Goal: Task Accomplishment & Management: Use online tool/utility

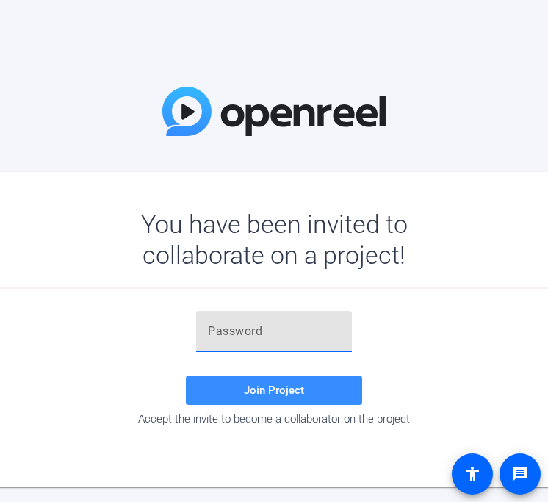
click at [220, 331] on input "text" at bounding box center [274, 332] width 132 height 18
paste input "yNub{_"
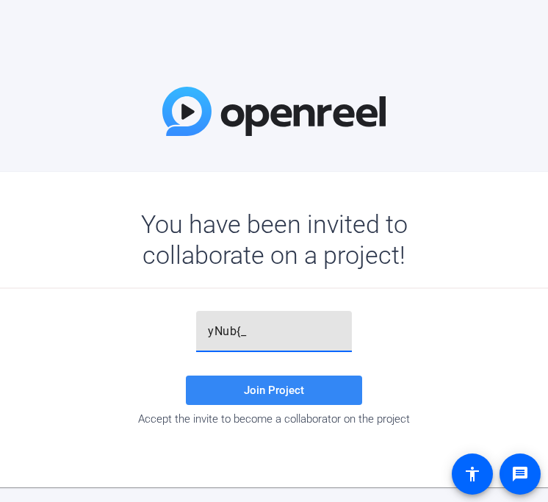
type input "yNub{_"
click at [265, 389] on span "Join Project" at bounding box center [274, 390] width 60 height 13
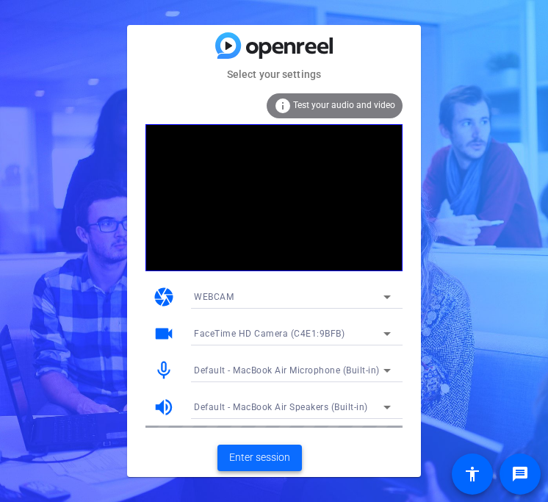
click at [279, 457] on span "Enter session" at bounding box center [259, 457] width 61 height 15
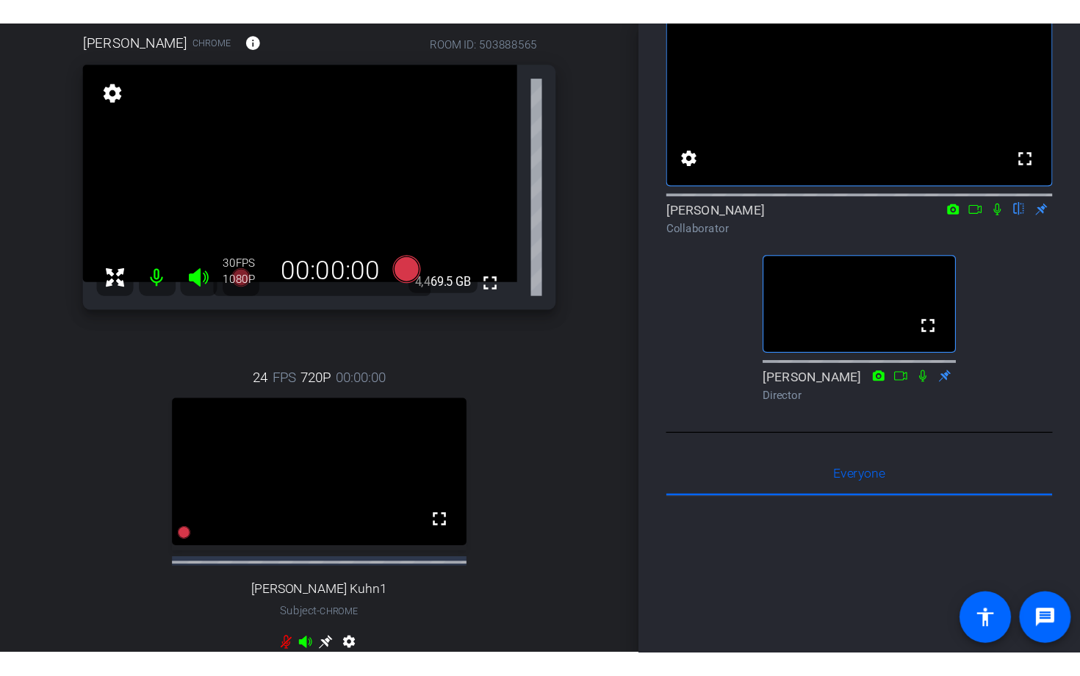
scroll to position [140, 0]
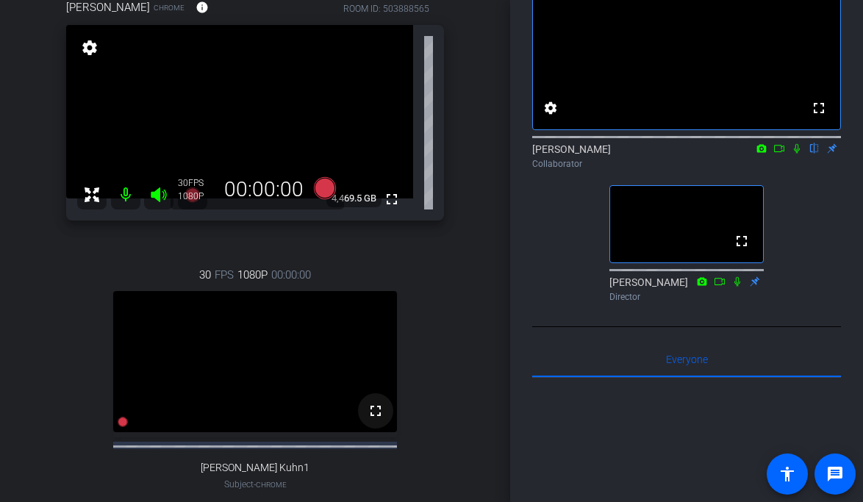
click at [376, 420] on mat-icon "fullscreen" at bounding box center [376, 411] width 18 height 18
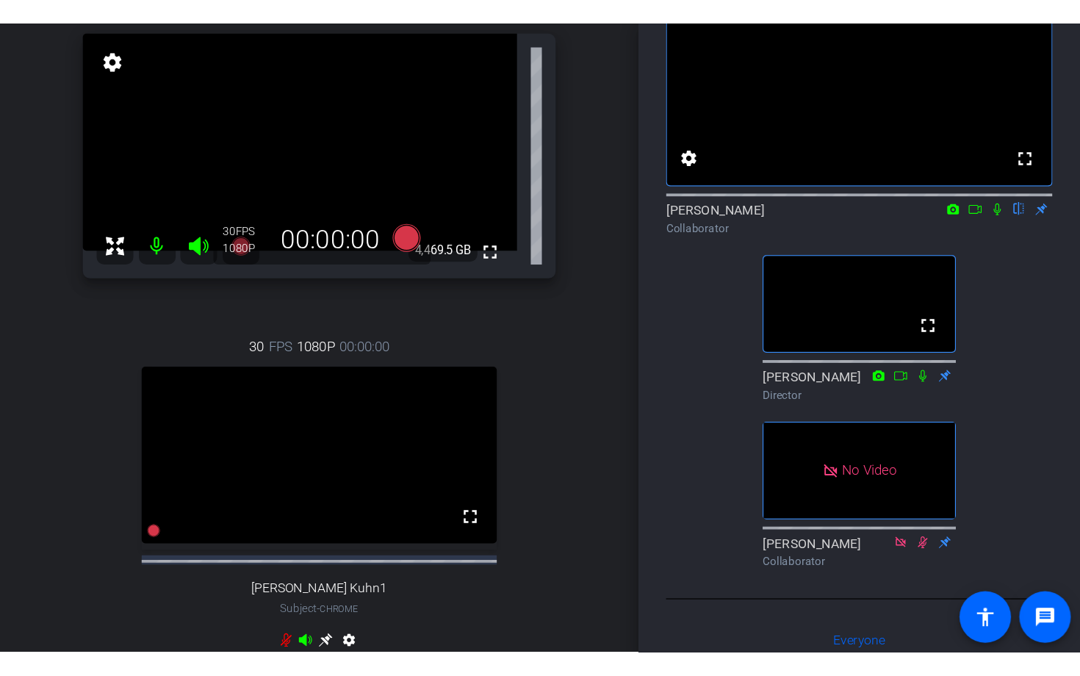
scroll to position [193, 0]
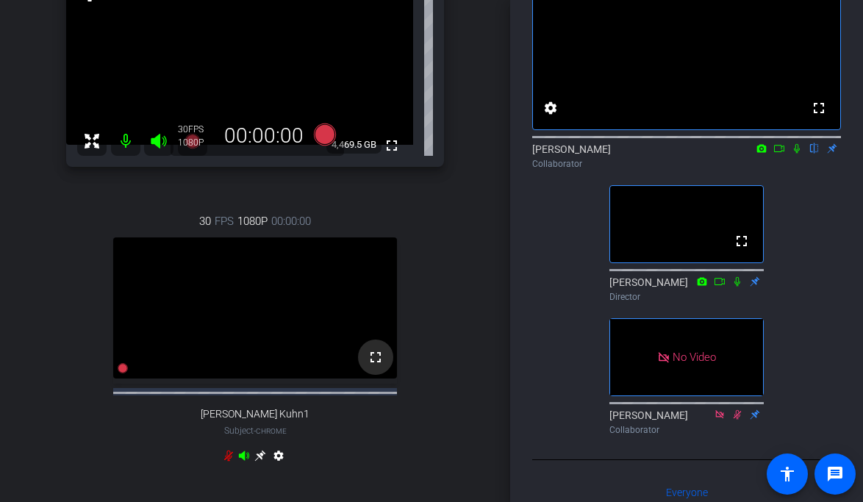
click at [375, 366] on mat-icon "fullscreen" at bounding box center [376, 357] width 18 height 18
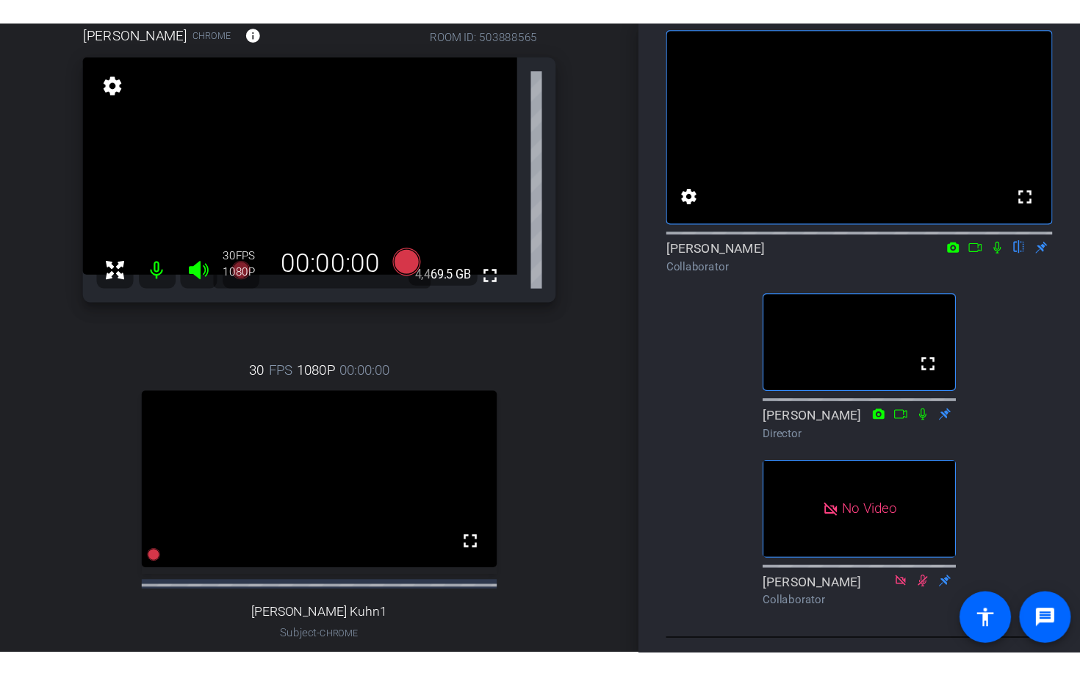
scroll to position [69, 0]
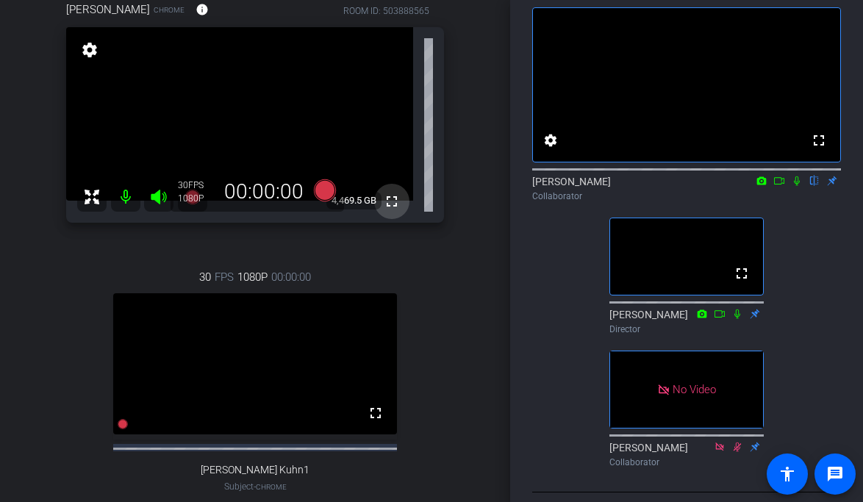
click at [387, 200] on mat-icon "fullscreen" at bounding box center [392, 202] width 18 height 18
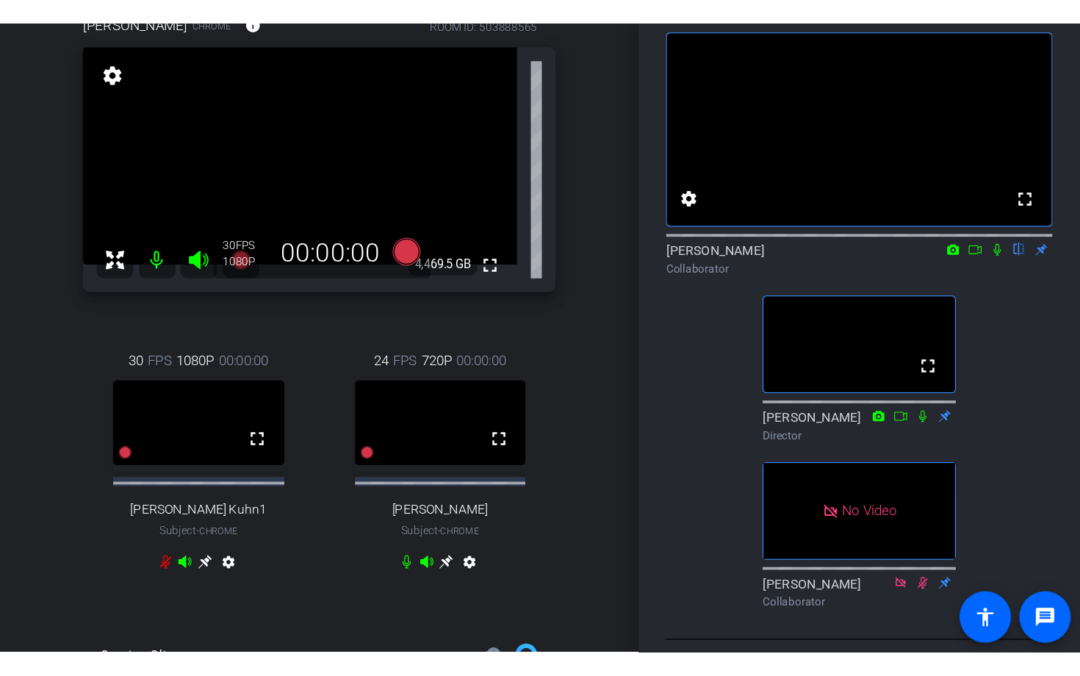
scroll to position [151, 0]
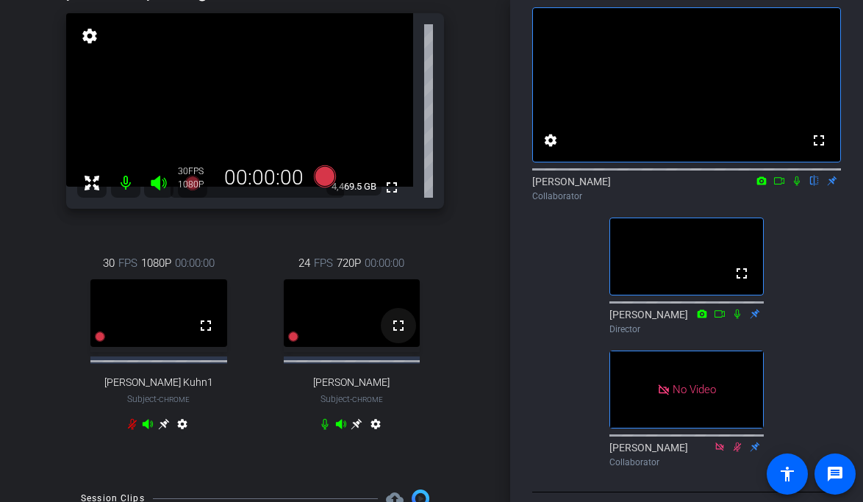
click at [398, 334] on mat-icon "fullscreen" at bounding box center [399, 326] width 18 height 18
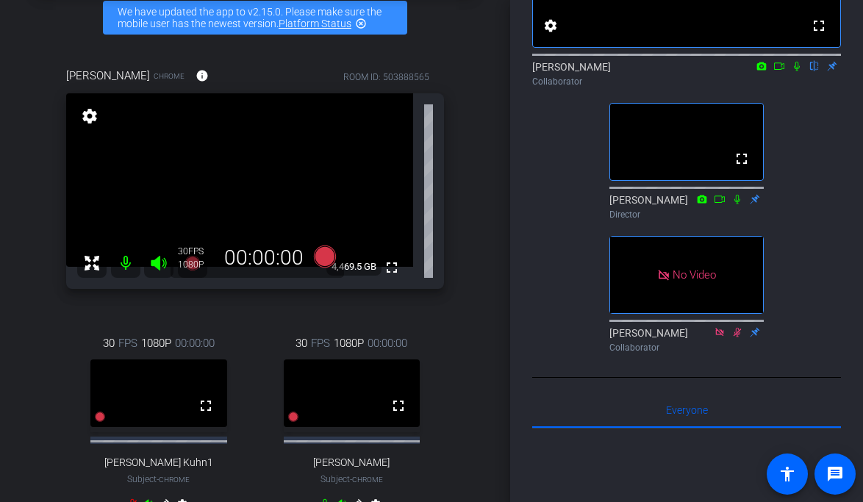
scroll to position [88, 0]
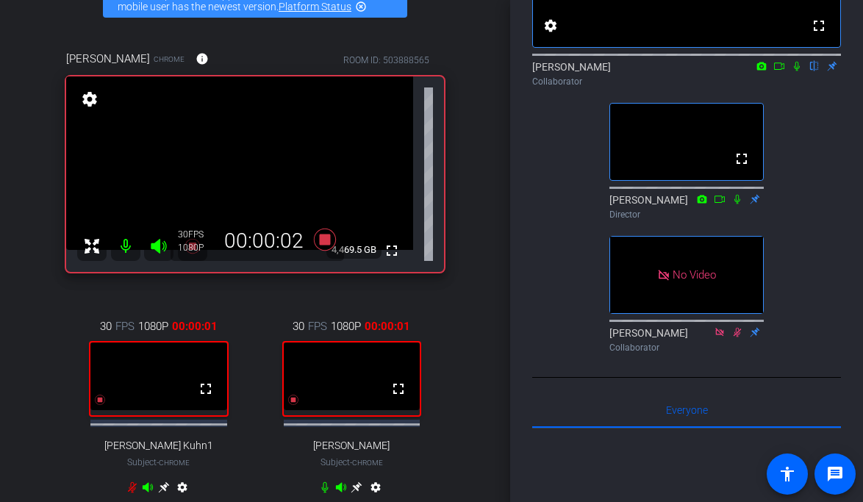
click at [778, 71] on icon at bounding box center [779, 66] width 12 height 10
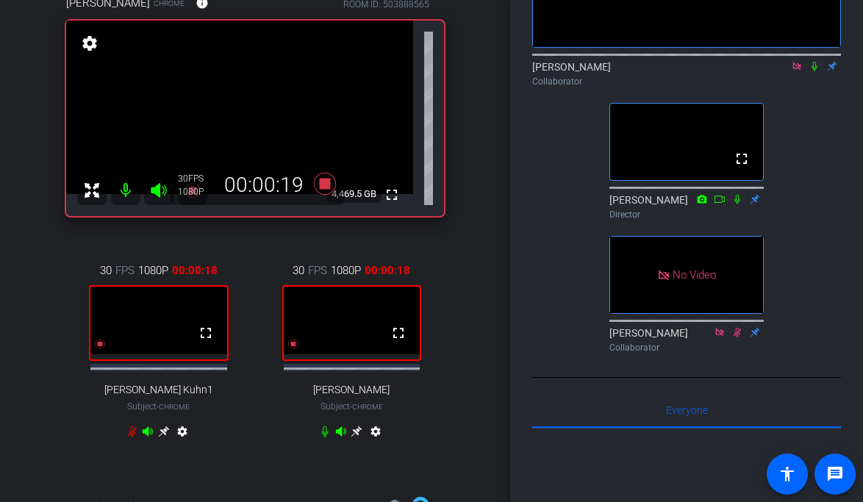
scroll to position [171, 0]
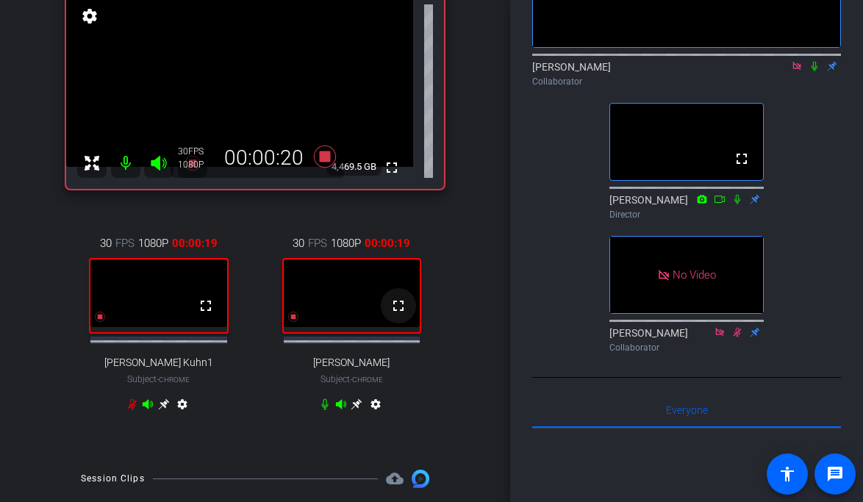
click at [398, 315] on mat-icon "fullscreen" at bounding box center [399, 306] width 18 height 18
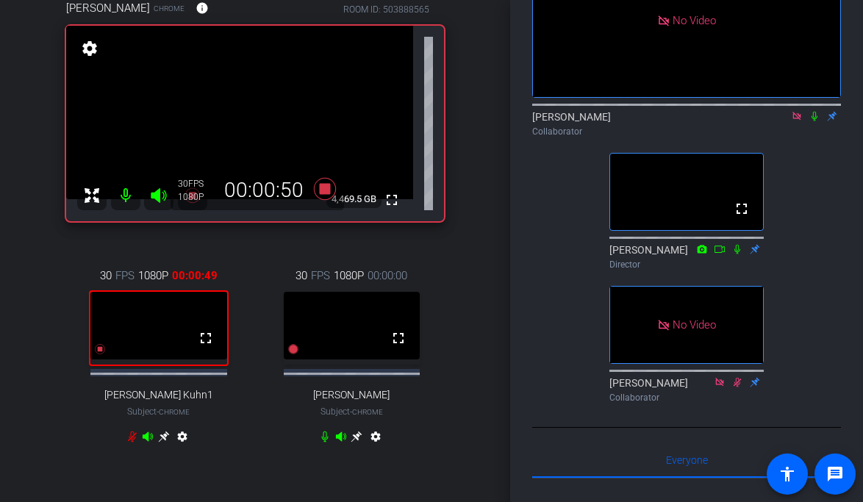
scroll to position [134, 0]
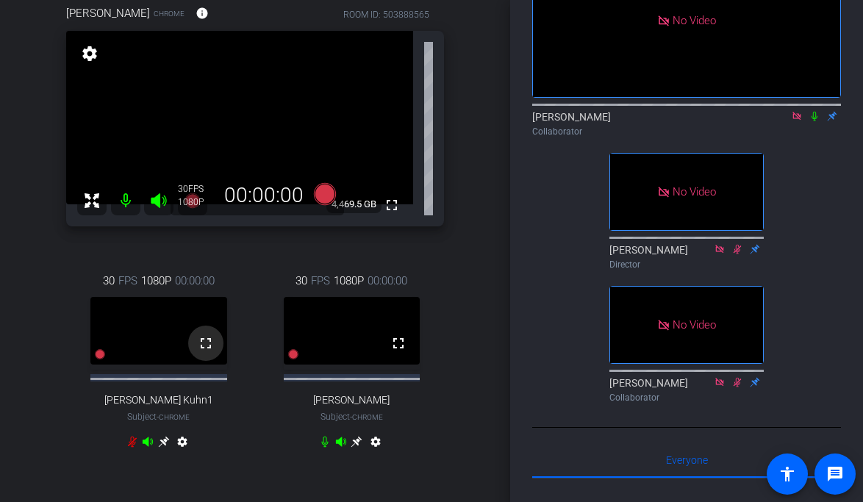
click at [201, 351] on mat-icon "fullscreen" at bounding box center [206, 343] width 18 height 18
click at [204, 351] on mat-icon "fullscreen" at bounding box center [206, 343] width 18 height 18
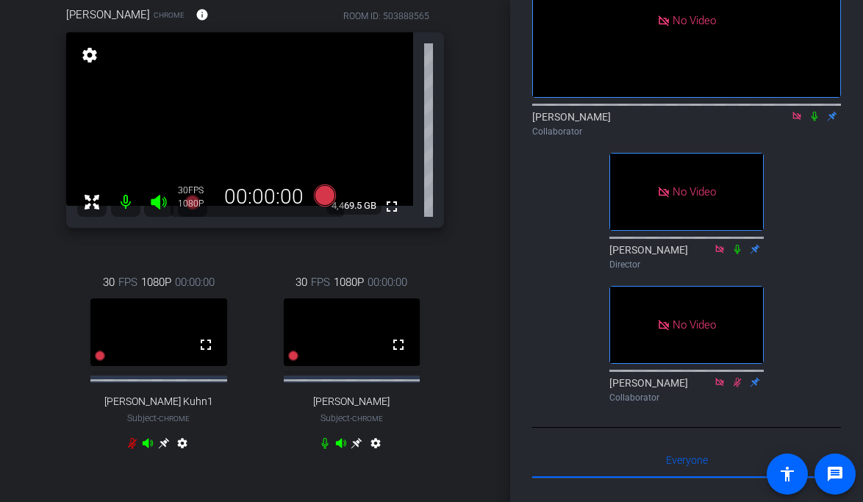
click at [814, 121] on icon at bounding box center [815, 116] width 12 height 10
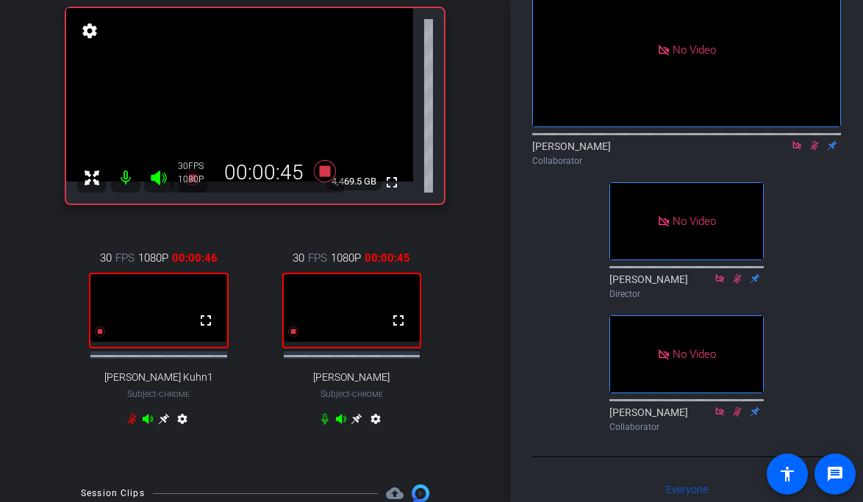
scroll to position [209, 0]
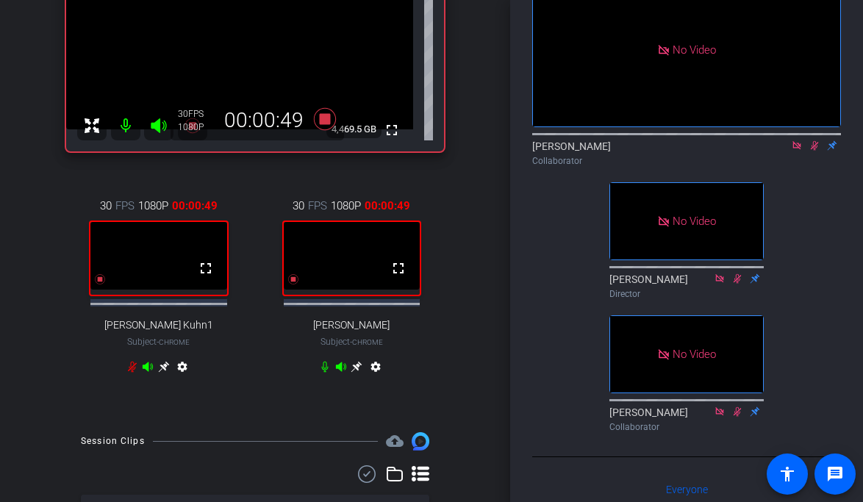
click at [357, 372] on icon at bounding box center [356, 367] width 11 height 11
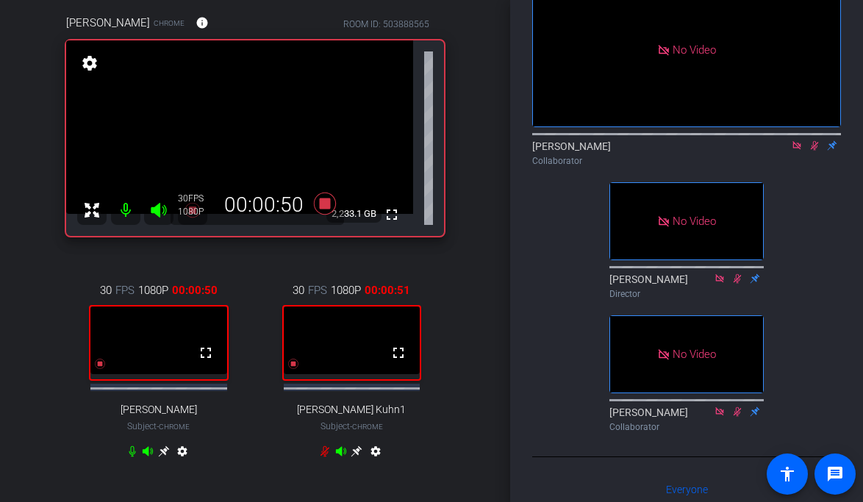
scroll to position [117, 0]
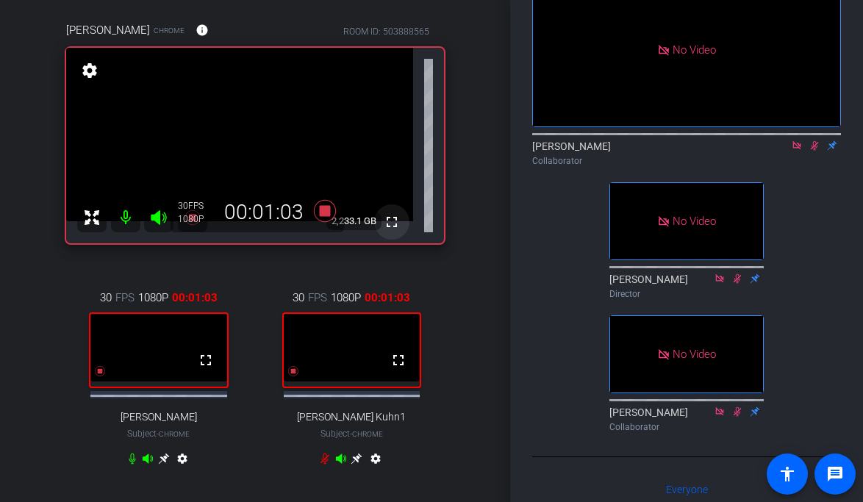
click at [395, 218] on mat-icon "fullscreen" at bounding box center [392, 222] width 18 height 18
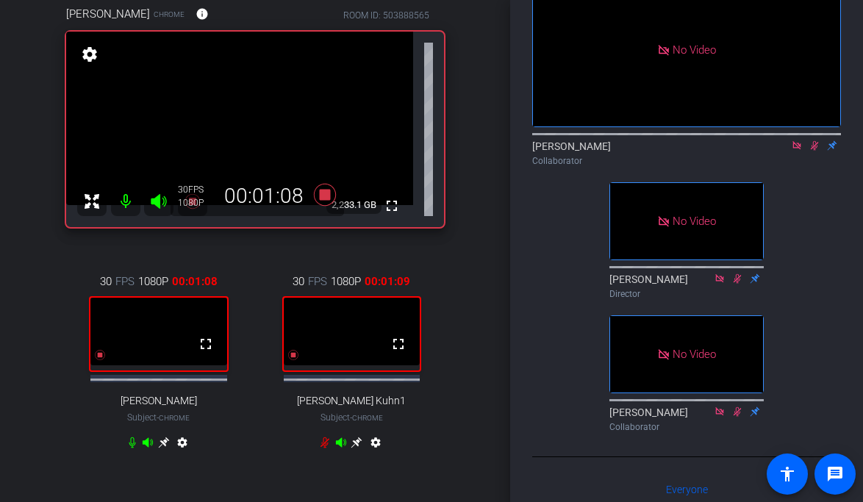
scroll to position [140, 0]
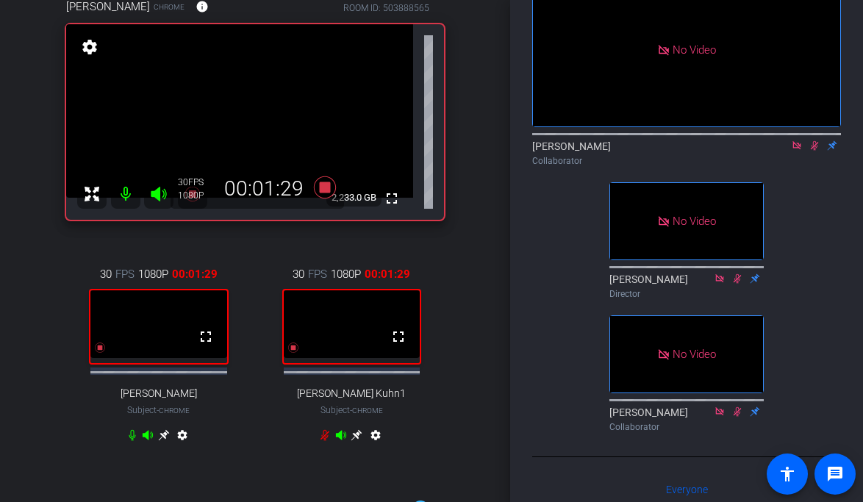
click at [355, 441] on icon at bounding box center [357, 435] width 12 height 12
click at [357, 440] on icon at bounding box center [357, 435] width 12 height 12
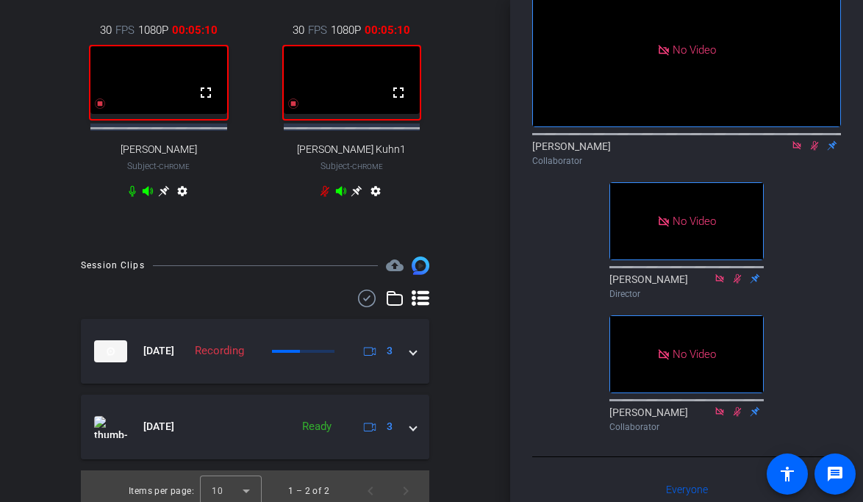
scroll to position [402, 0]
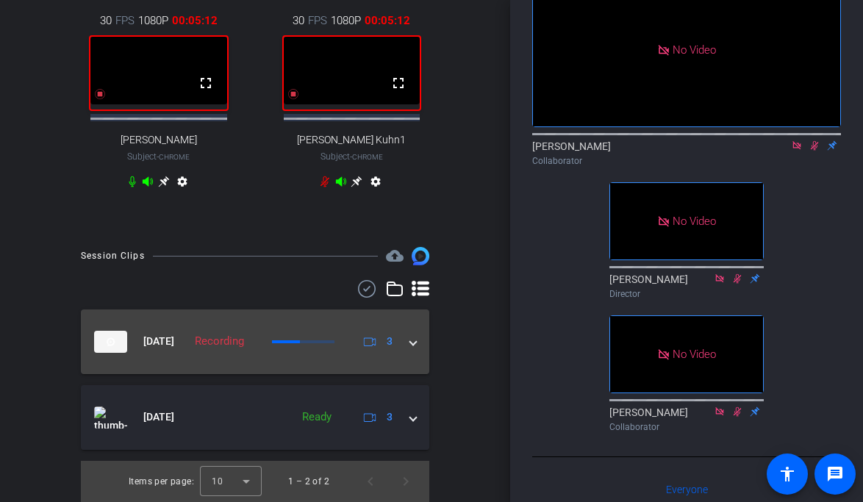
click at [415, 346] on span at bounding box center [413, 341] width 6 height 15
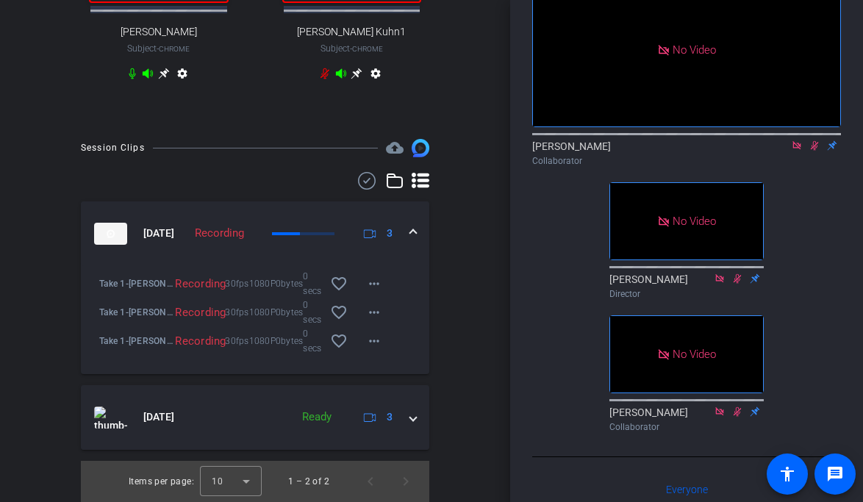
scroll to position [510, 0]
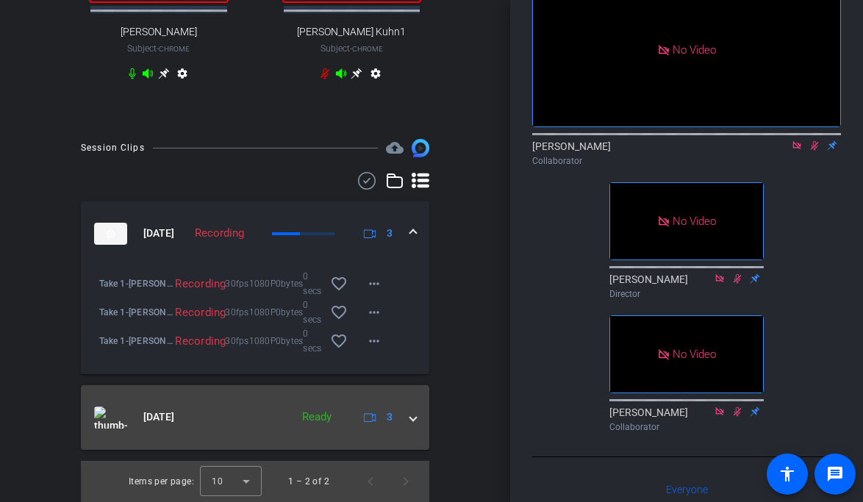
click at [410, 415] on span at bounding box center [413, 416] width 6 height 15
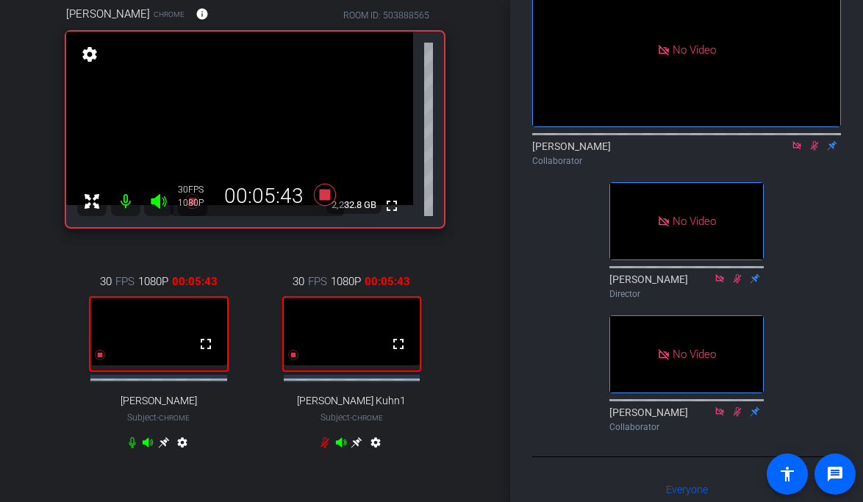
scroll to position [131, 0]
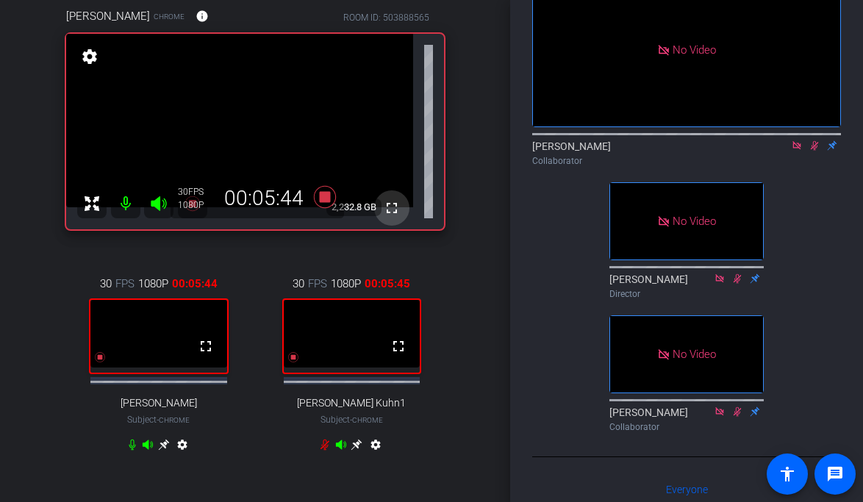
click at [393, 207] on mat-icon "fullscreen" at bounding box center [392, 208] width 18 height 18
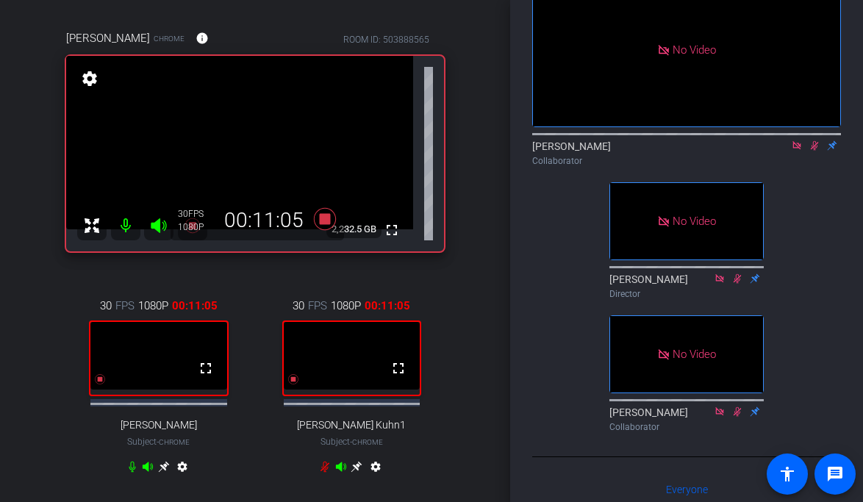
scroll to position [113, 0]
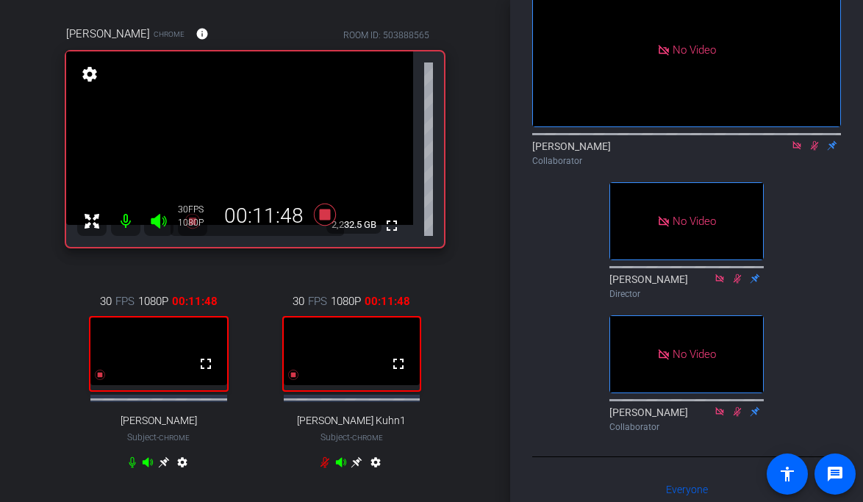
click at [356, 460] on icon at bounding box center [356, 462] width 11 height 11
click at [359, 460] on icon at bounding box center [357, 462] width 12 height 12
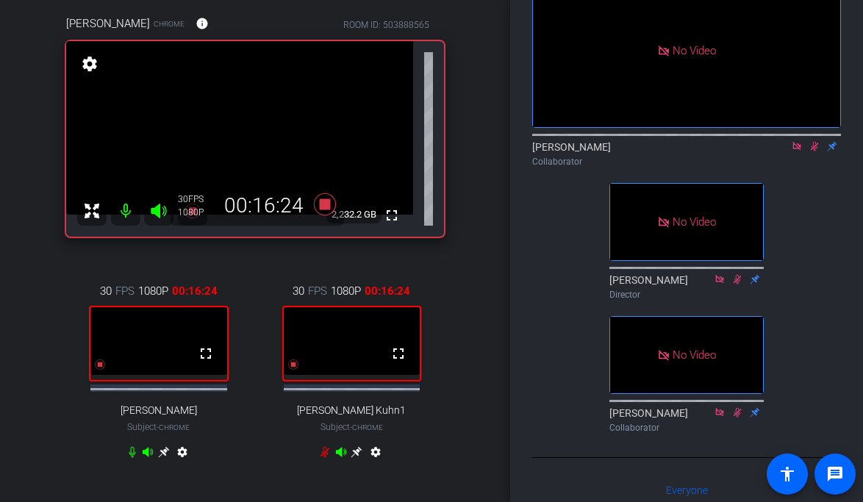
scroll to position [103, 0]
click at [817, 152] on icon at bounding box center [815, 147] width 12 height 10
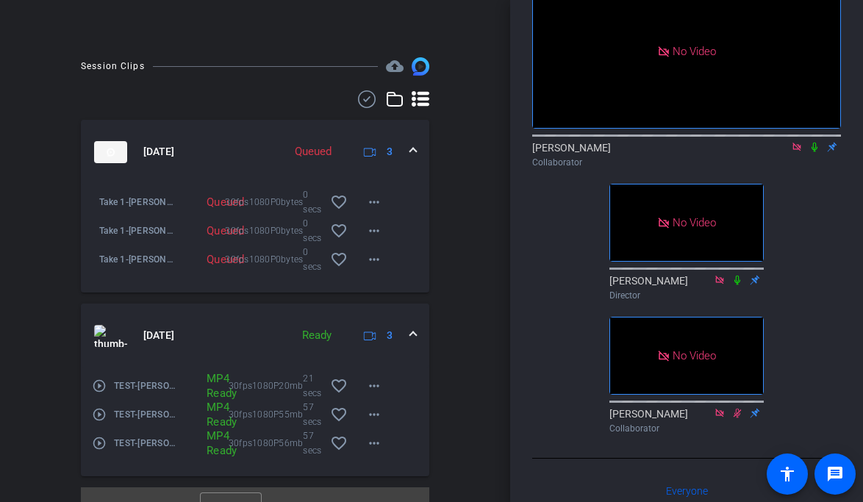
scroll to position [618, 0]
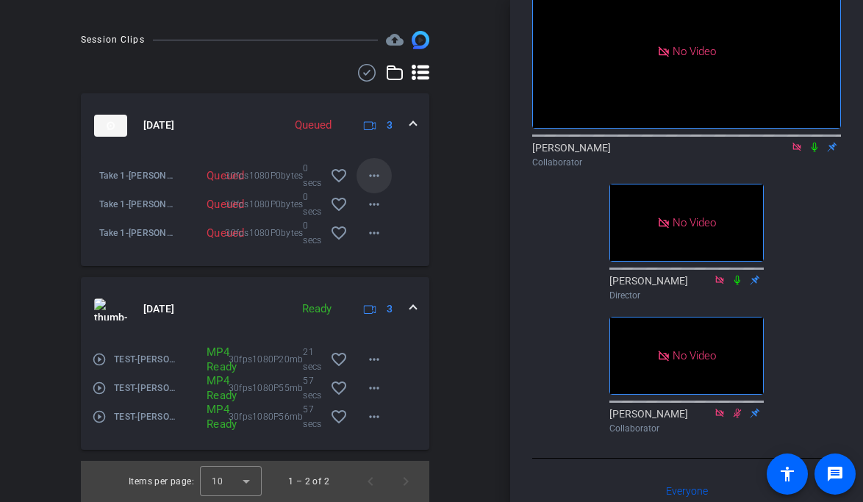
click at [378, 180] on mat-icon "more_horiz" at bounding box center [374, 176] width 18 height 18
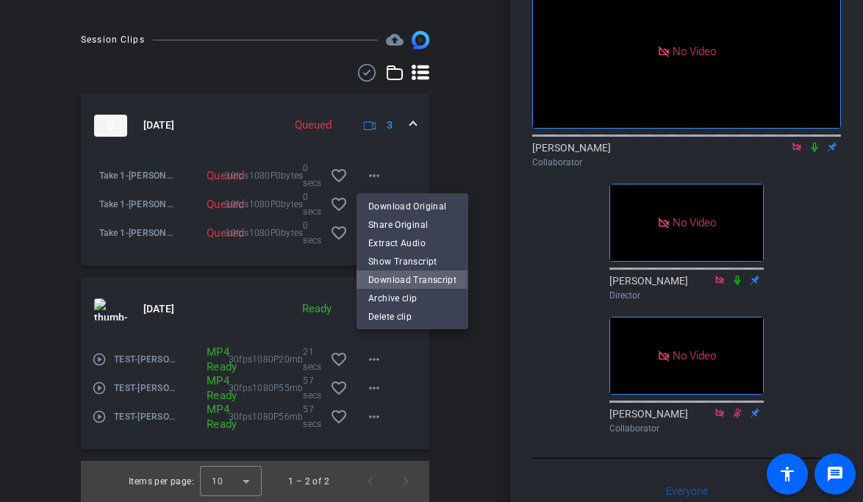
click at [387, 278] on span "Download Transcript" at bounding box center [412, 279] width 88 height 18
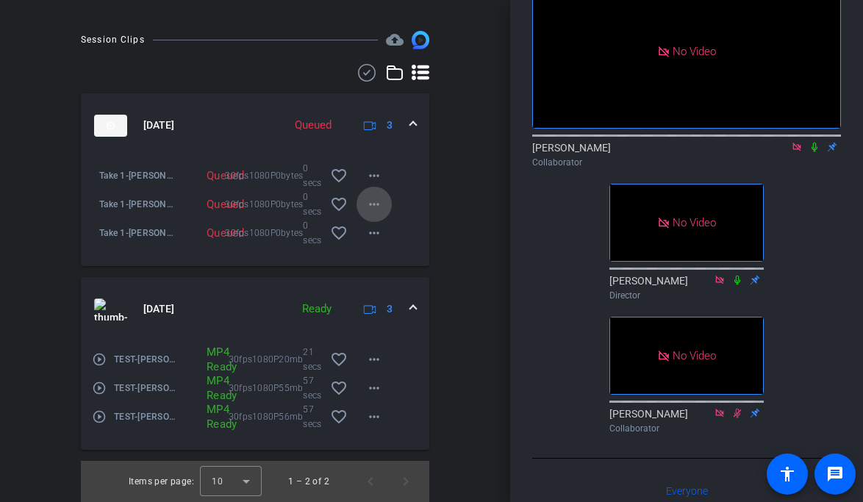
click at [374, 201] on mat-icon "more_horiz" at bounding box center [374, 205] width 18 height 18
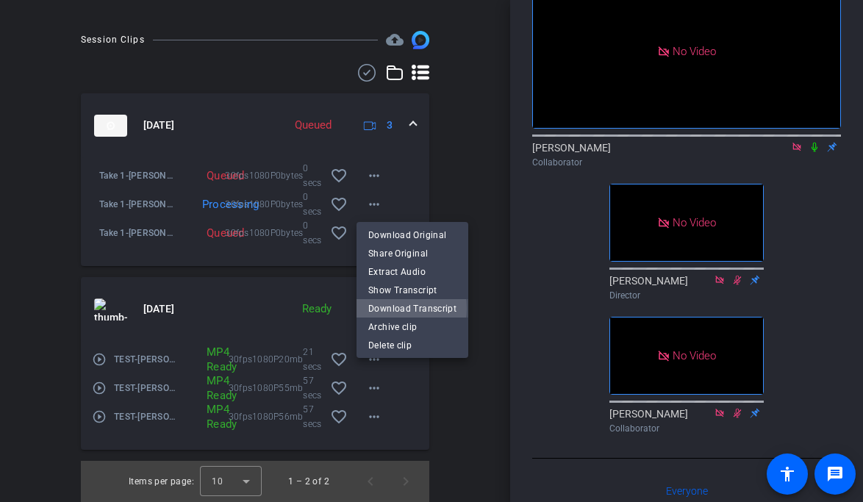
click at [395, 308] on span "Download Transcript" at bounding box center [412, 308] width 88 height 18
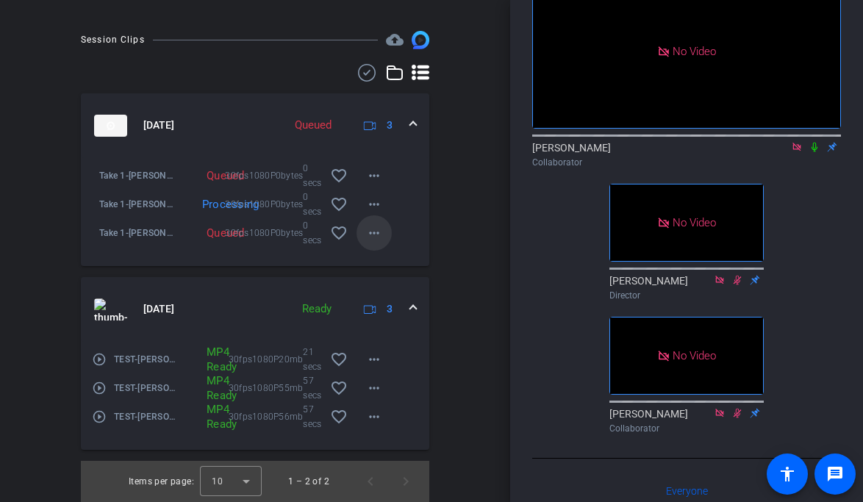
click at [374, 235] on mat-icon "more_horiz" at bounding box center [374, 233] width 18 height 18
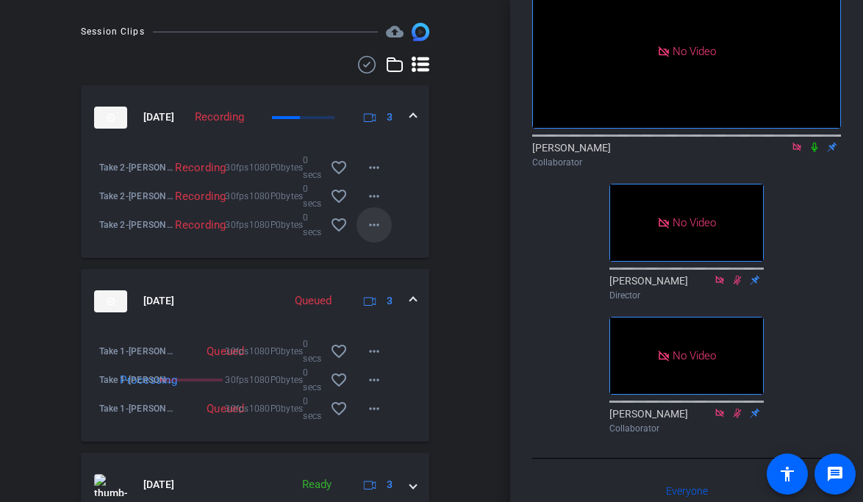
click at [373, 233] on mat-icon "more_horiz" at bounding box center [374, 225] width 18 height 18
click at [375, 417] on div at bounding box center [431, 251] width 863 height 502
click at [375, 417] on mat-icon "more_horiz" at bounding box center [374, 409] width 18 height 18
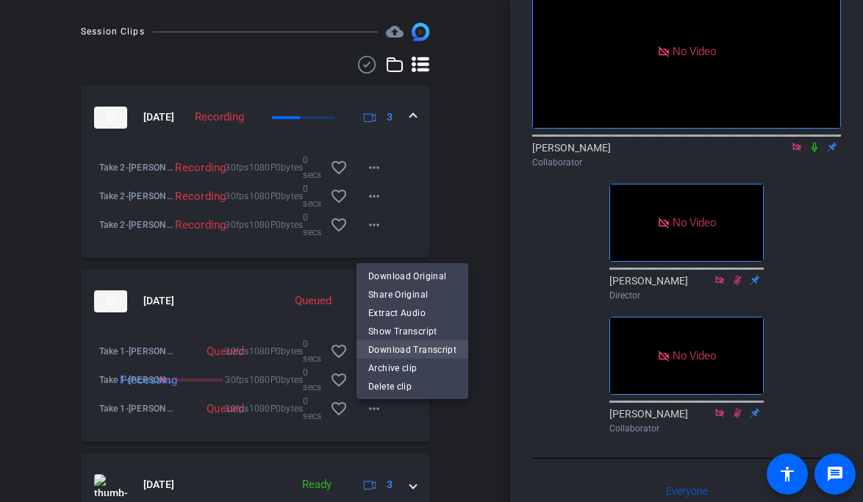
click at [391, 342] on span "Download Transcript" at bounding box center [412, 349] width 88 height 18
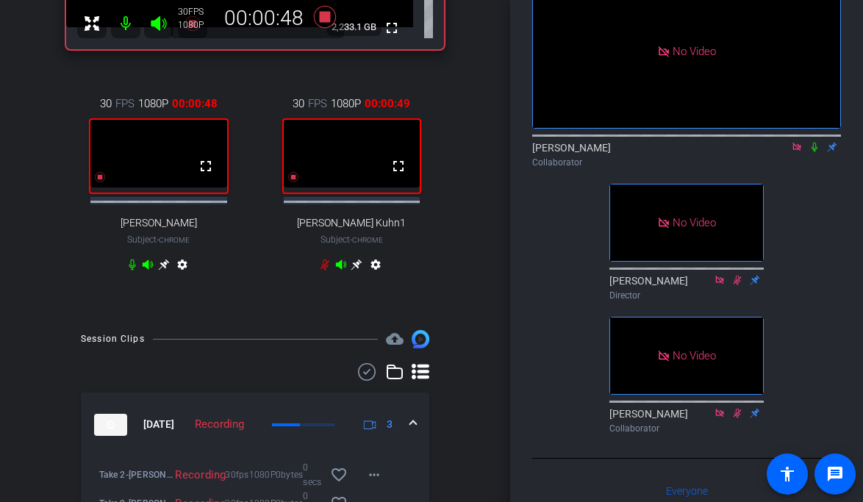
scroll to position [121, 0]
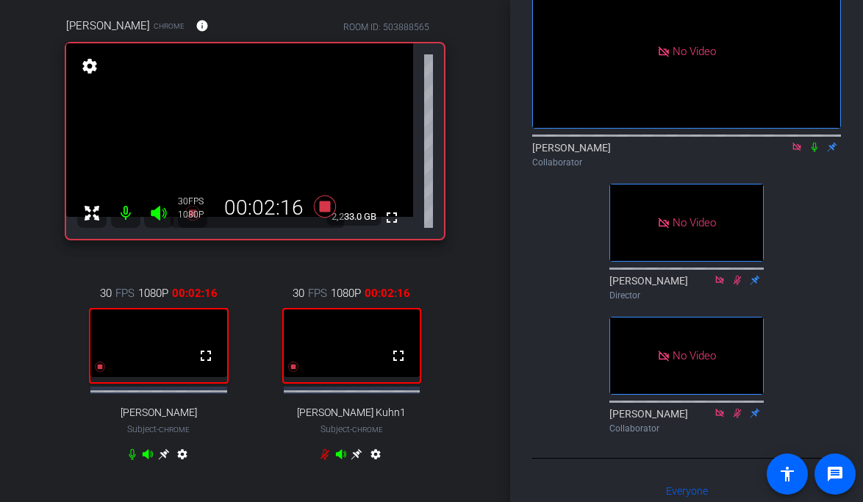
click at [814, 152] on icon at bounding box center [814, 148] width 6 height 10
click at [814, 152] on icon at bounding box center [815, 148] width 8 height 10
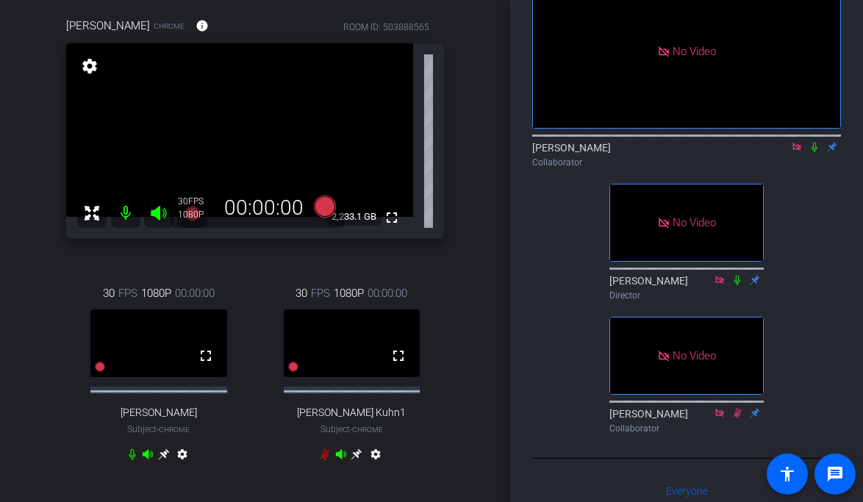
click at [814, 152] on icon at bounding box center [815, 147] width 12 height 10
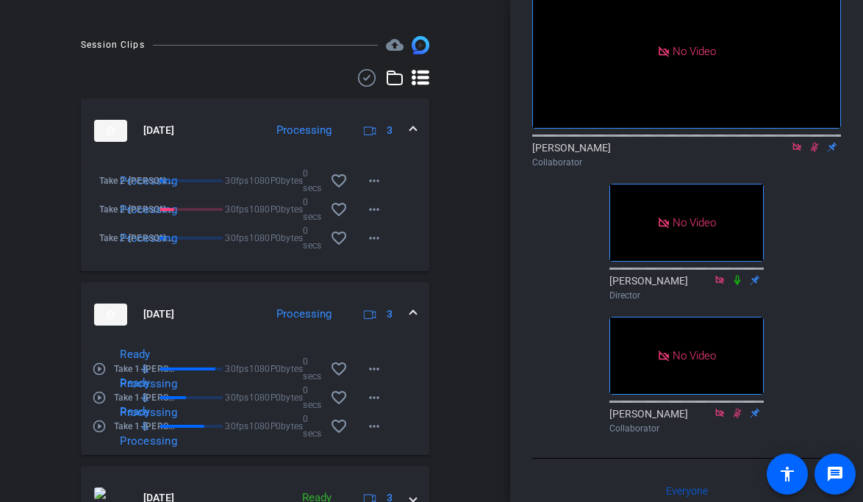
scroll to position [628, 0]
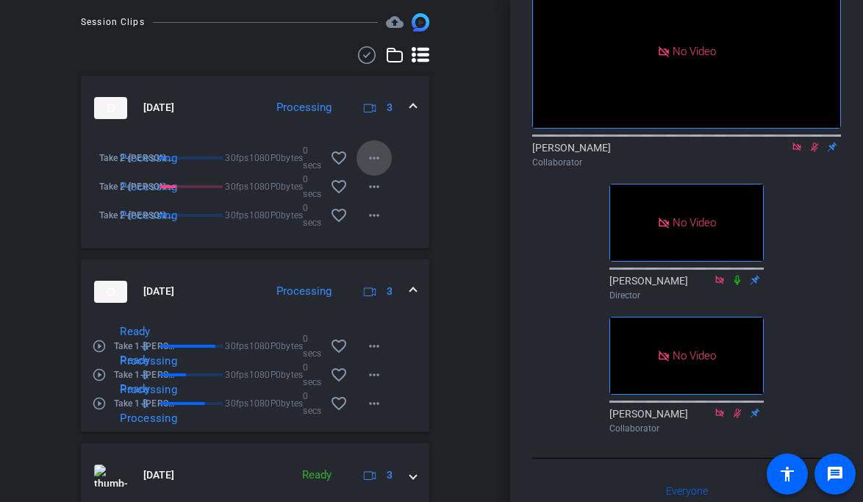
click at [375, 163] on mat-icon "more_horiz" at bounding box center [374, 158] width 18 height 18
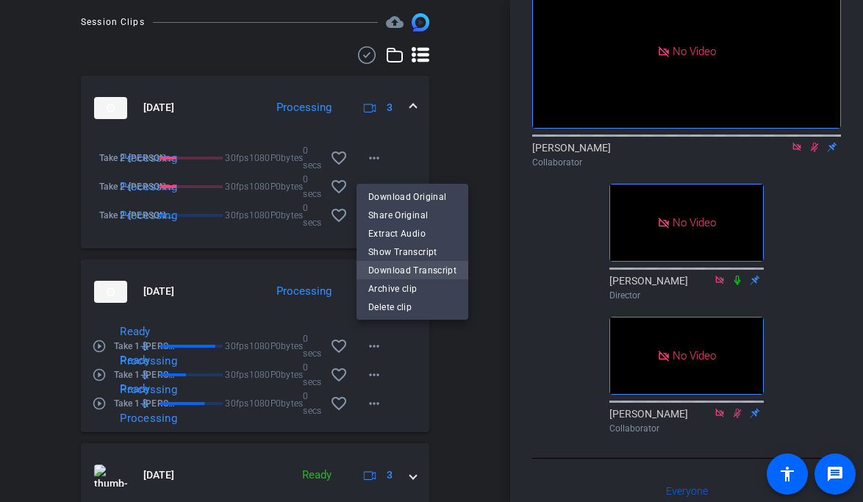
click at [398, 268] on span "Download Transcript" at bounding box center [412, 270] width 88 height 18
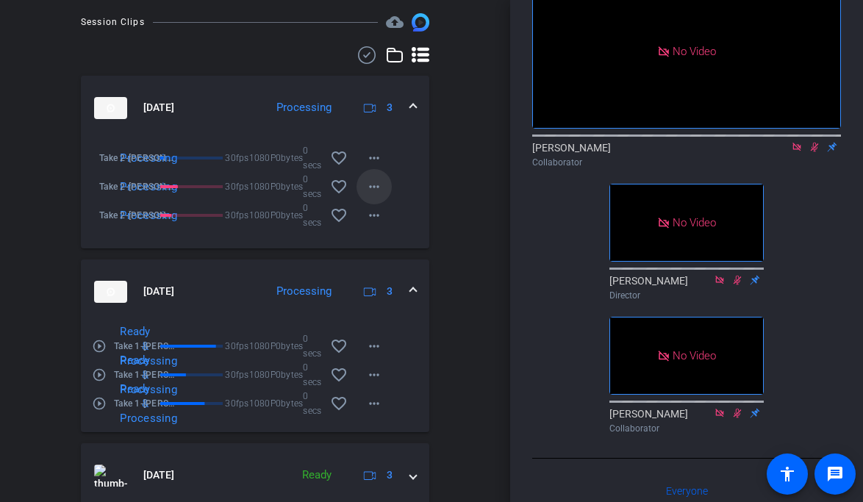
click at [377, 193] on mat-icon "more_horiz" at bounding box center [374, 187] width 18 height 18
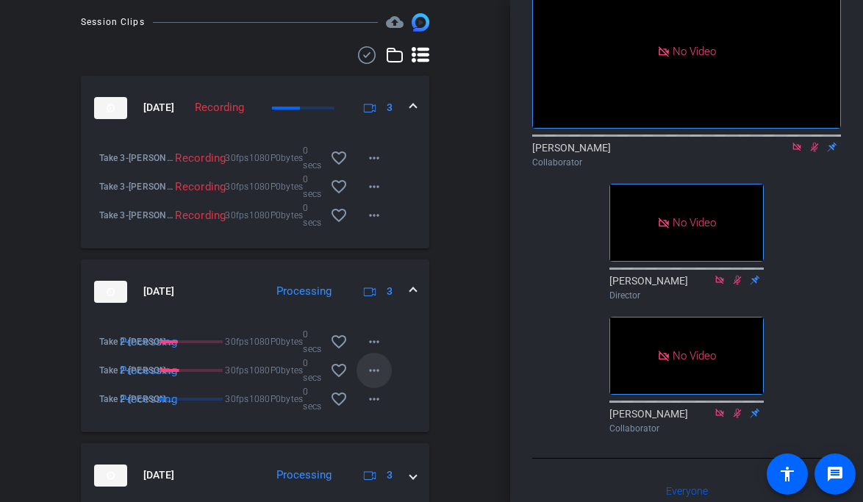
click at [377, 370] on mat-icon "more_horiz" at bounding box center [374, 371] width 18 height 18
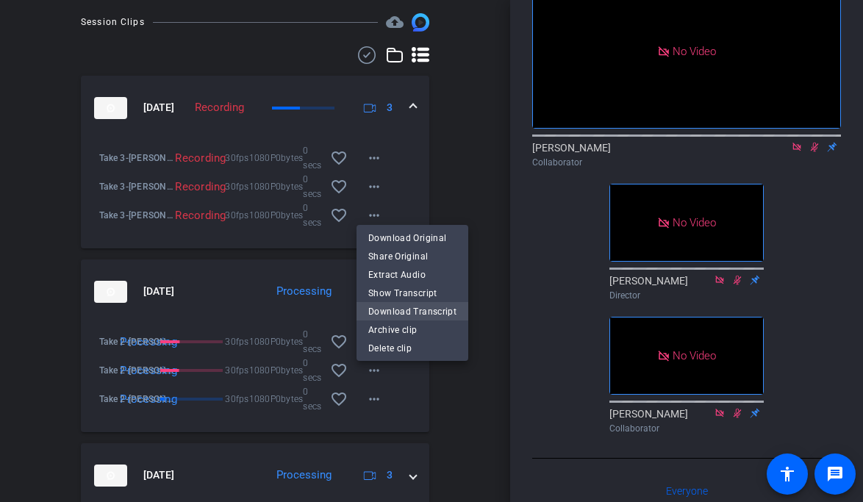
click at [391, 310] on span "Download Transcript" at bounding box center [412, 311] width 88 height 18
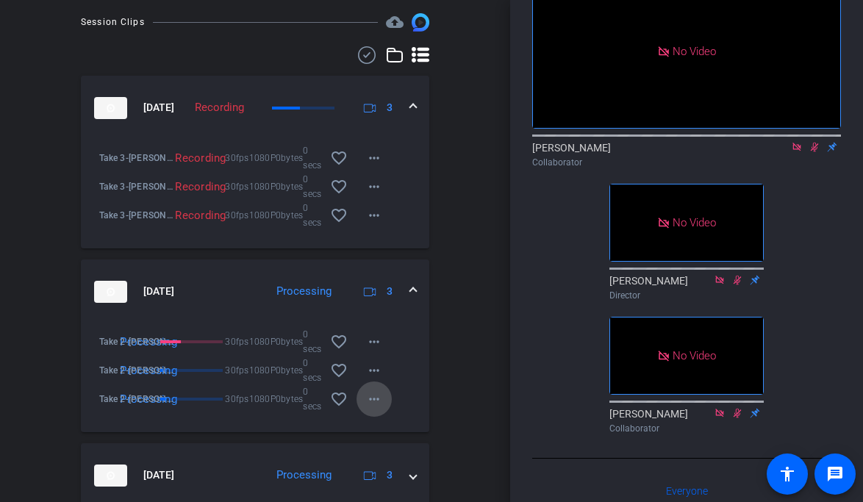
click at [379, 404] on mat-icon "more_horiz" at bounding box center [374, 399] width 18 height 18
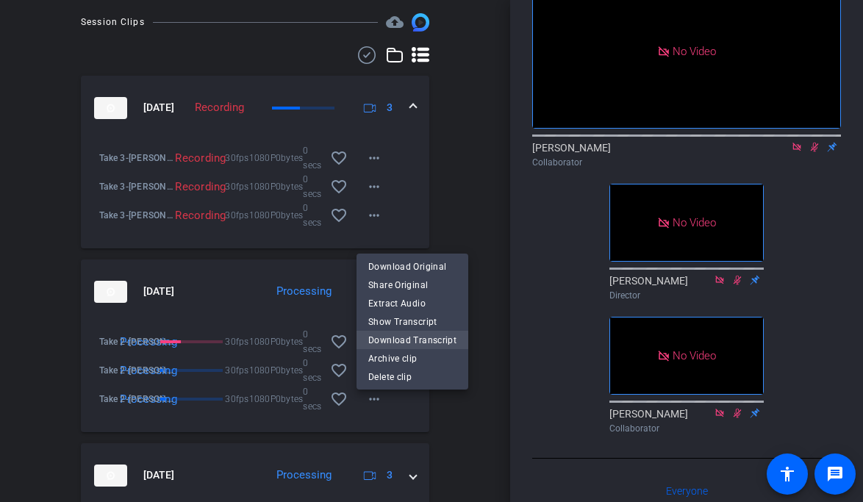
click at [395, 334] on span "Download Transcript" at bounding box center [412, 340] width 88 height 18
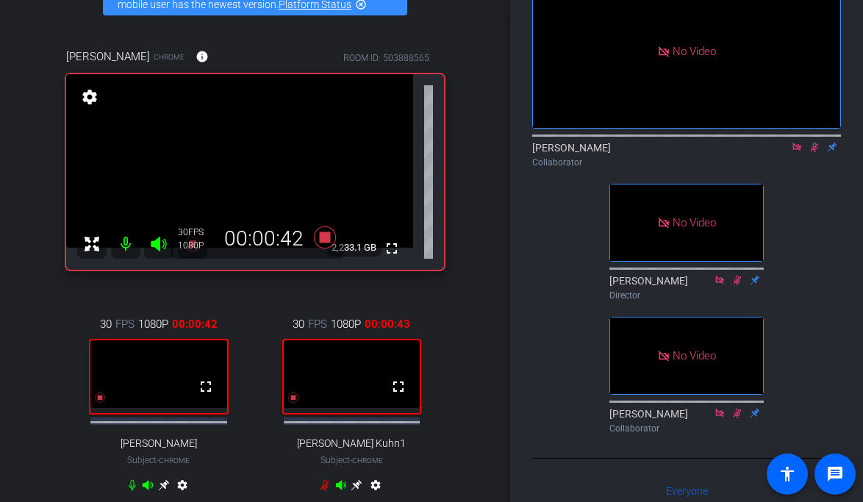
scroll to position [81, 0]
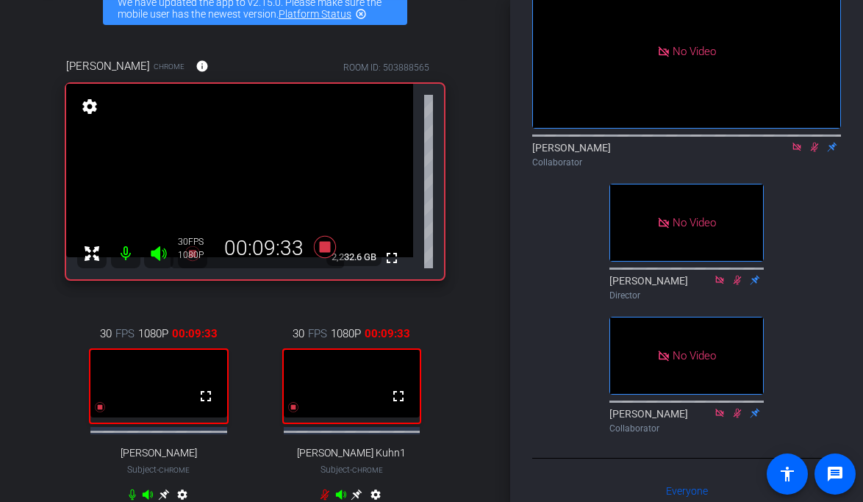
click at [815, 152] on icon at bounding box center [815, 148] width 8 height 10
click at [815, 152] on icon at bounding box center [814, 148] width 6 height 10
click at [812, 152] on icon at bounding box center [815, 148] width 8 height 10
click at [812, 152] on icon at bounding box center [814, 148] width 6 height 10
click at [816, 152] on icon at bounding box center [815, 148] width 8 height 10
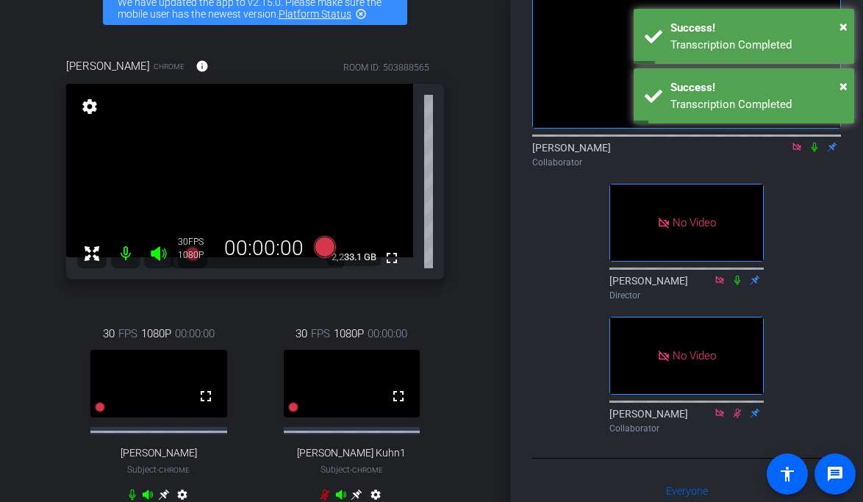
click at [815, 152] on icon at bounding box center [814, 148] width 6 height 10
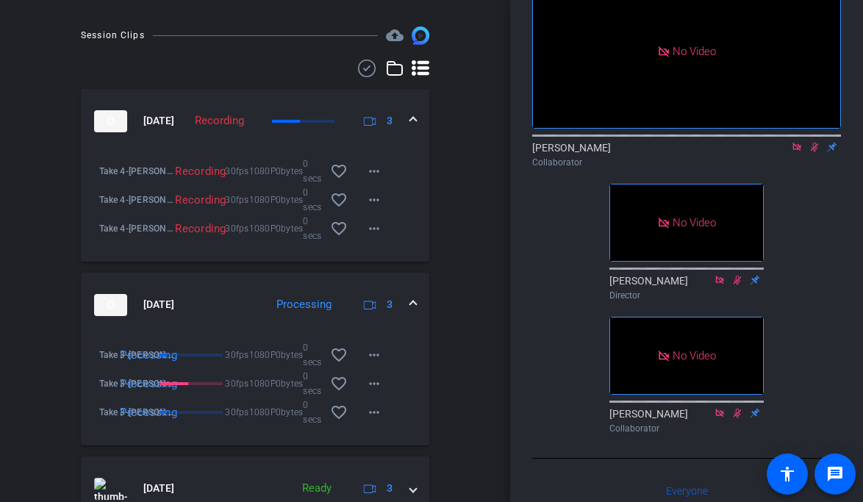
scroll to position [617, 0]
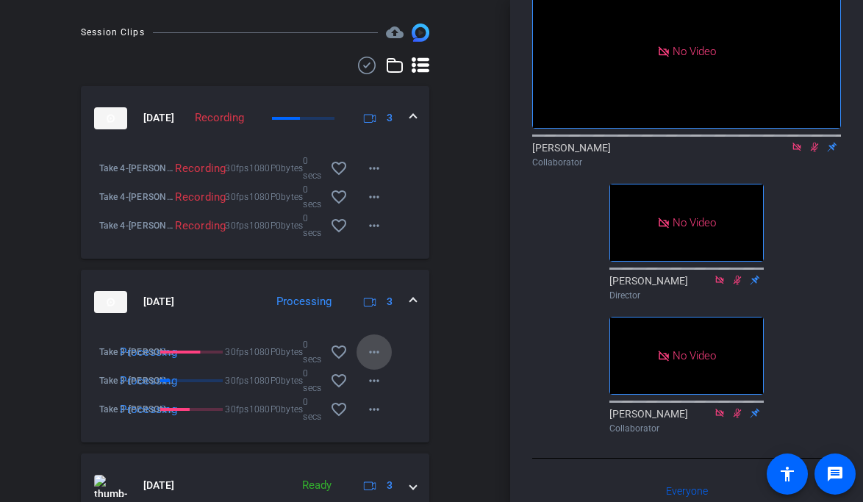
click at [381, 357] on mat-icon "more_horiz" at bounding box center [374, 352] width 18 height 18
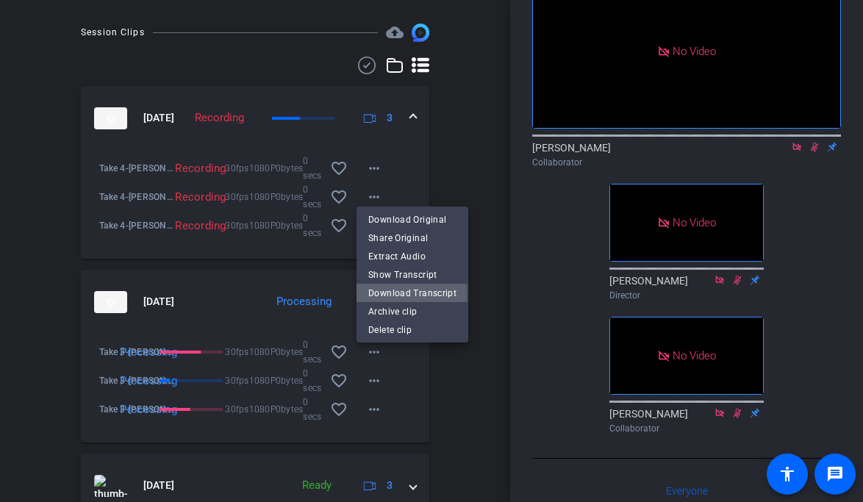
click at [399, 294] on span "Download Transcript" at bounding box center [412, 293] width 88 height 18
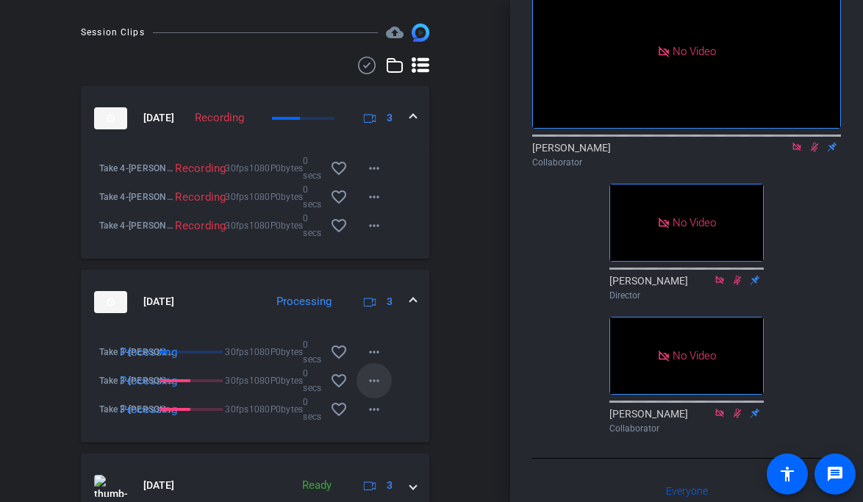
click at [373, 386] on mat-icon "more_horiz" at bounding box center [374, 381] width 18 height 18
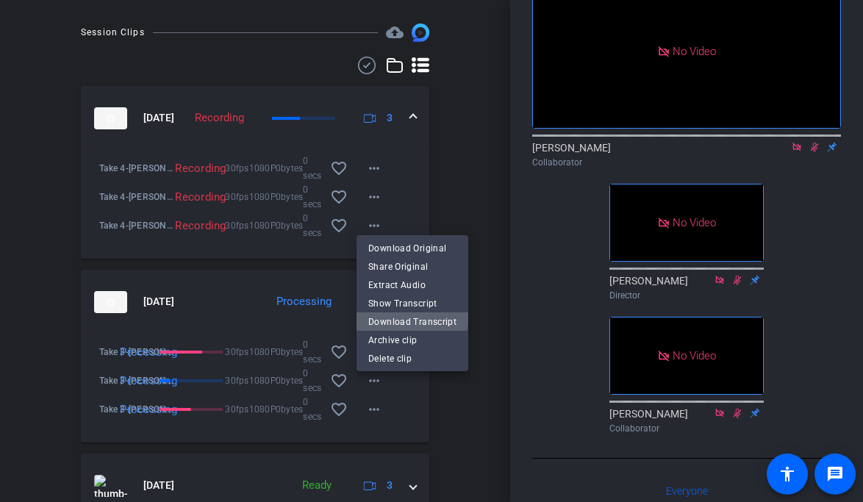
click at [400, 315] on span "Download Transcript" at bounding box center [412, 321] width 88 height 18
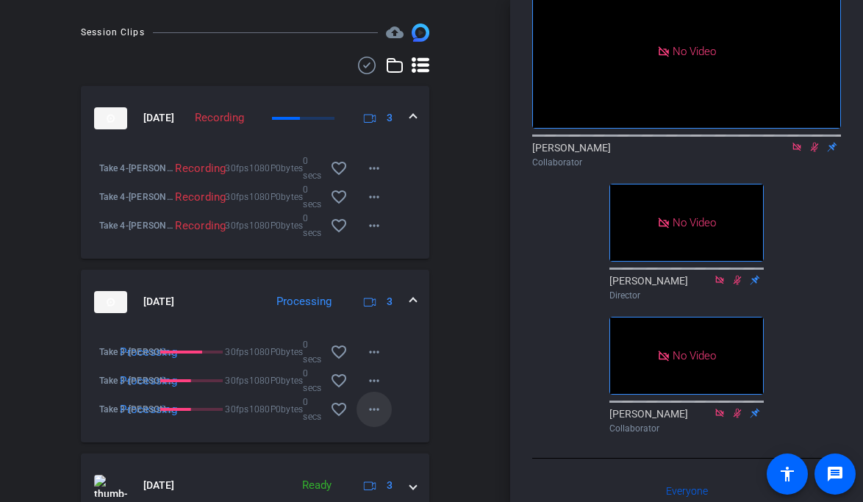
click at [376, 418] on mat-icon "more_horiz" at bounding box center [374, 410] width 18 height 18
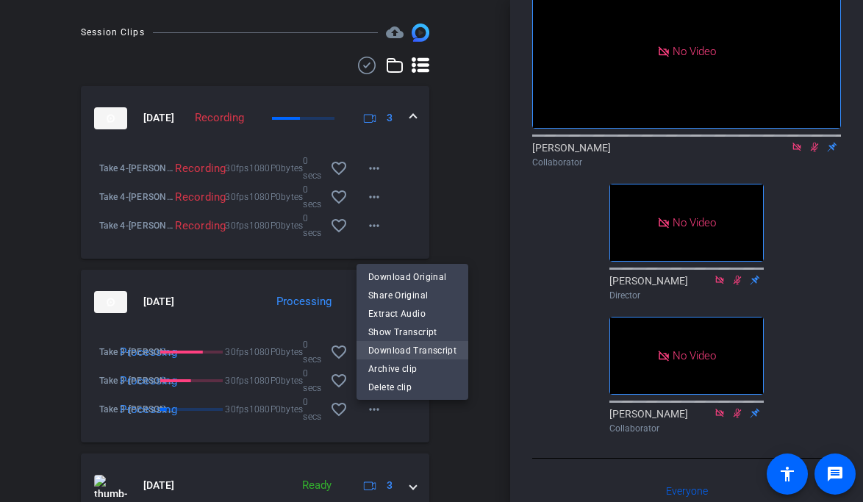
click at [405, 345] on span "Download Transcript" at bounding box center [412, 350] width 88 height 18
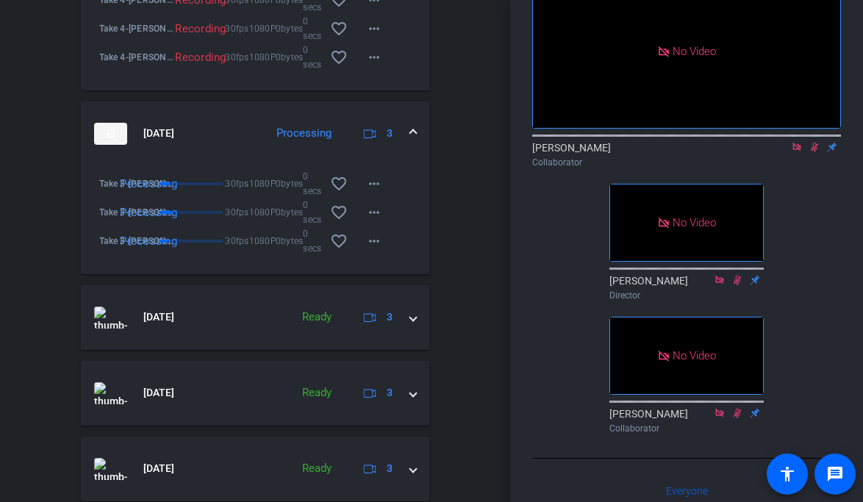
scroll to position [814, 0]
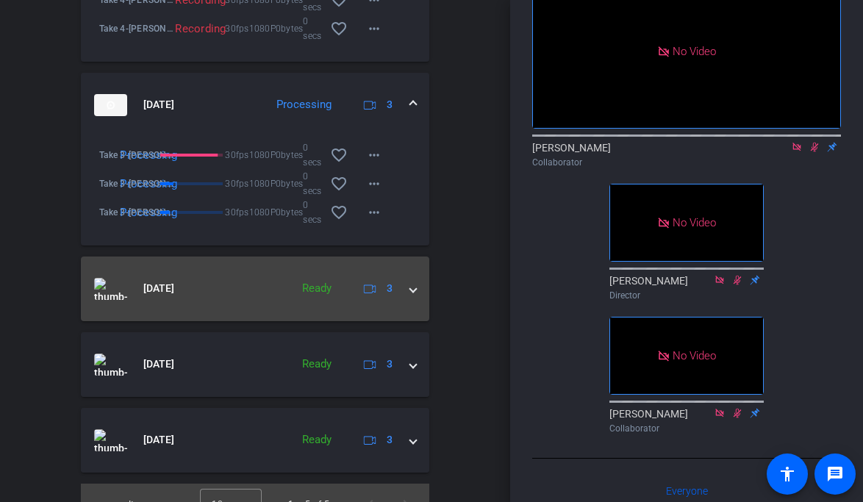
click at [413, 296] on span at bounding box center [413, 288] width 6 height 15
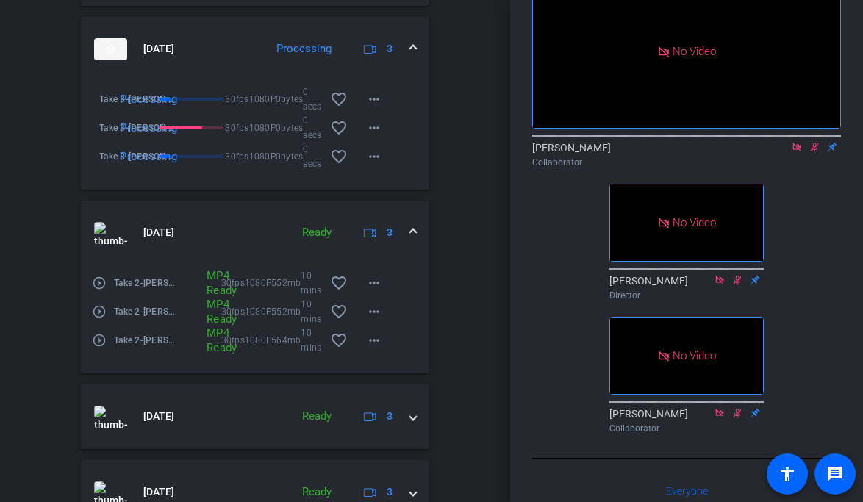
scroll to position [899, 0]
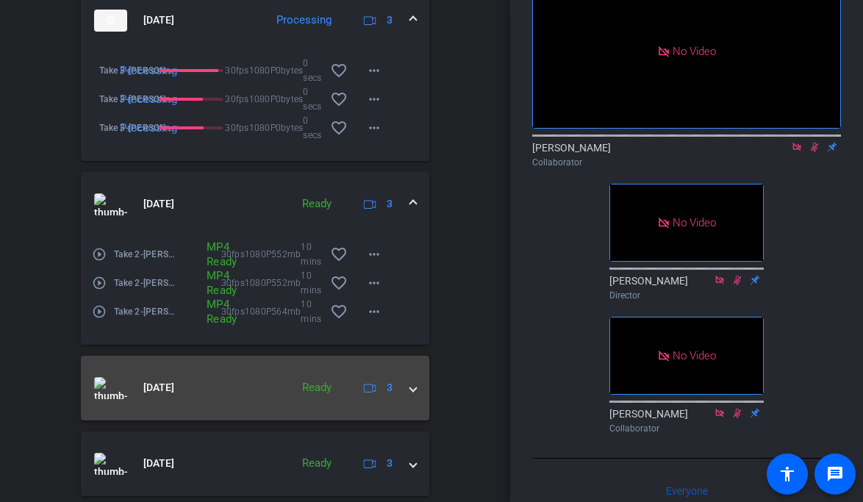
click at [412, 395] on span at bounding box center [413, 387] width 6 height 15
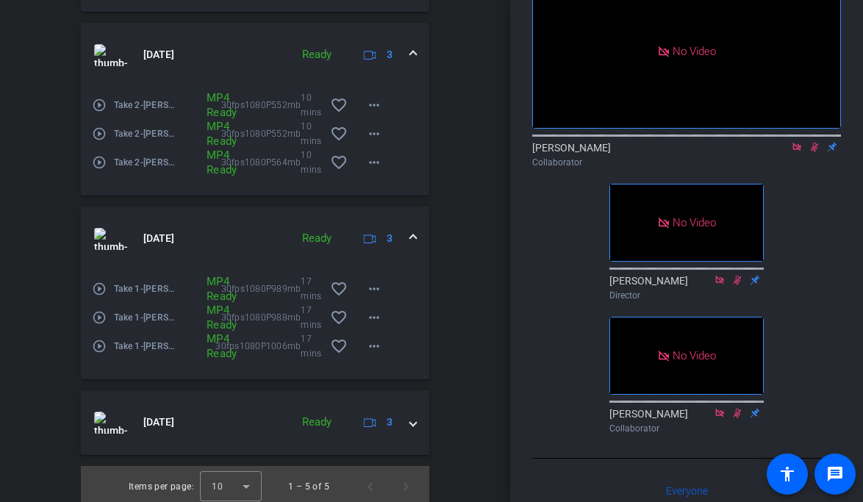
scroll to position [1054, 0]
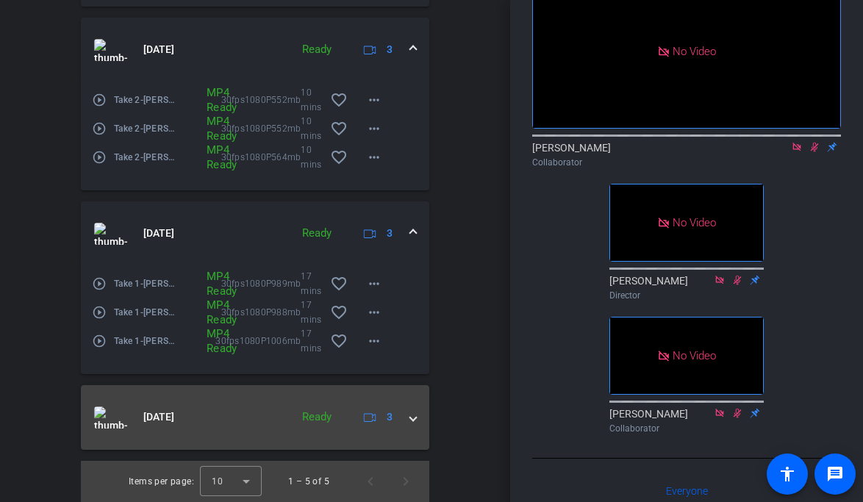
click at [410, 423] on span at bounding box center [413, 416] width 6 height 15
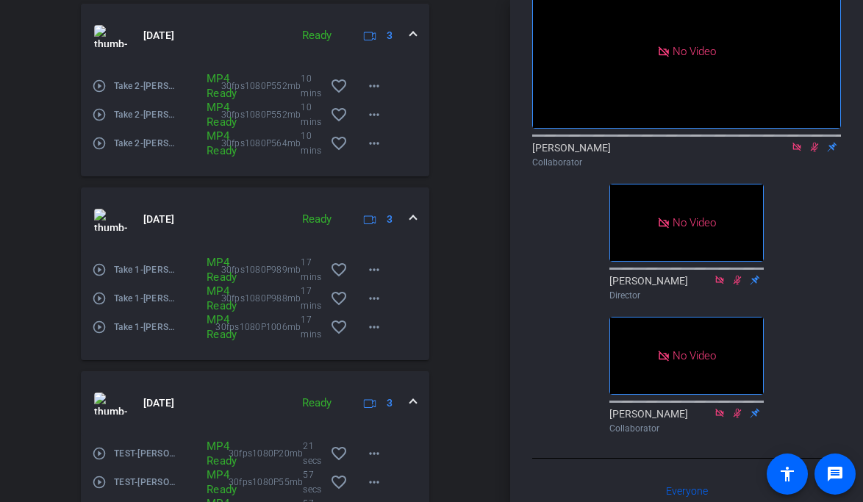
scroll to position [1049, 0]
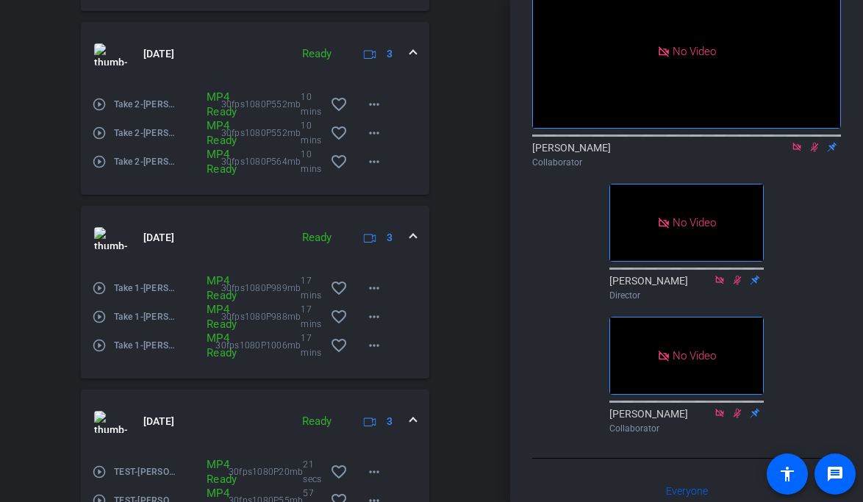
click at [417, 425] on mat-expansion-panel-header "[DATE] Ready 3" at bounding box center [255, 422] width 348 height 65
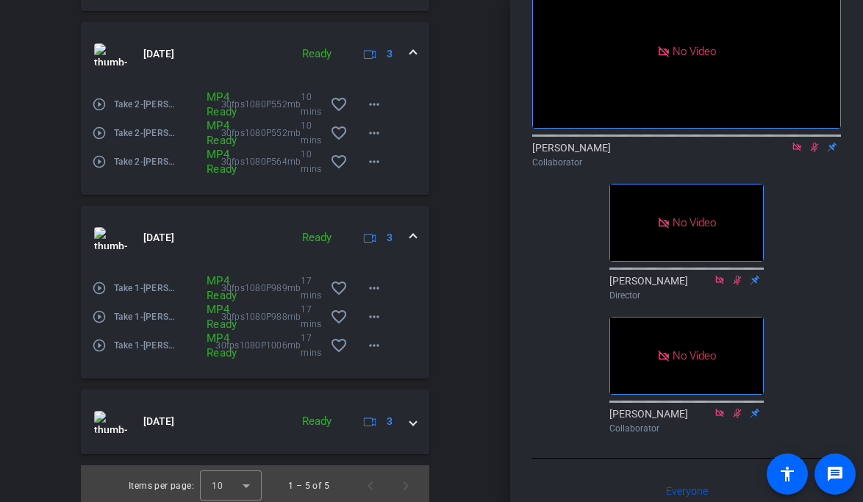
click at [411, 240] on span at bounding box center [413, 237] width 6 height 15
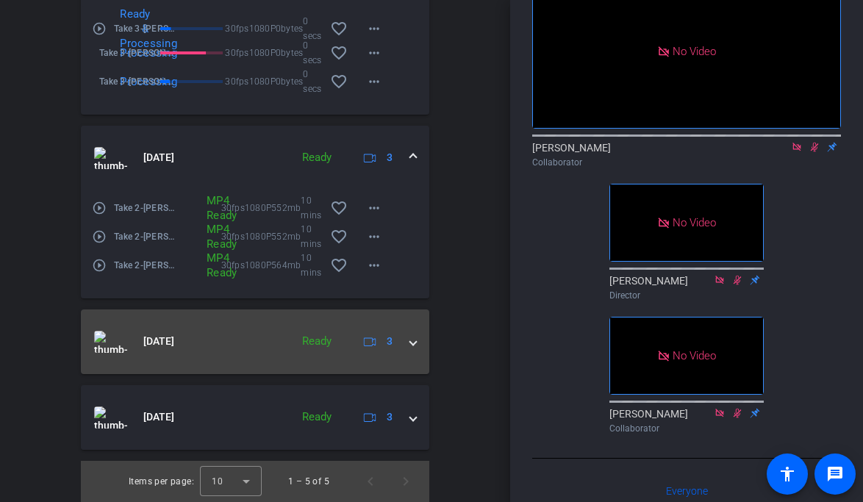
scroll to position [953, 0]
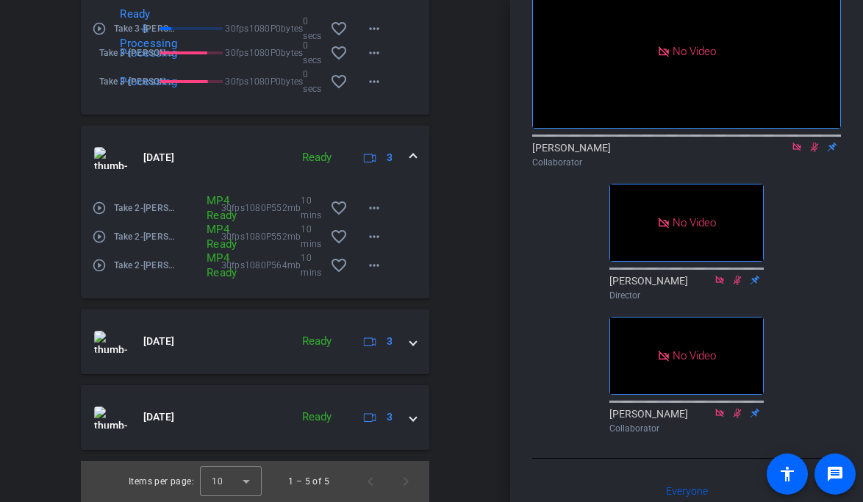
click at [415, 154] on span at bounding box center [413, 157] width 6 height 15
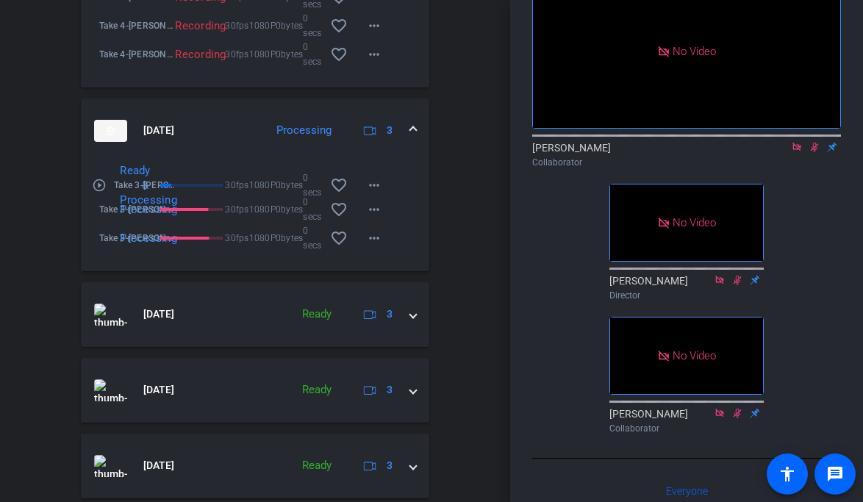
scroll to position [784, 0]
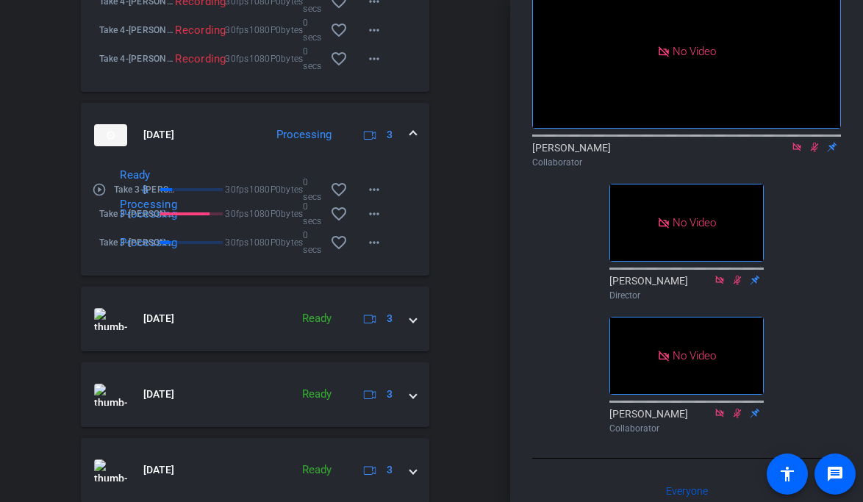
click at [413, 137] on span at bounding box center [413, 134] width 6 height 15
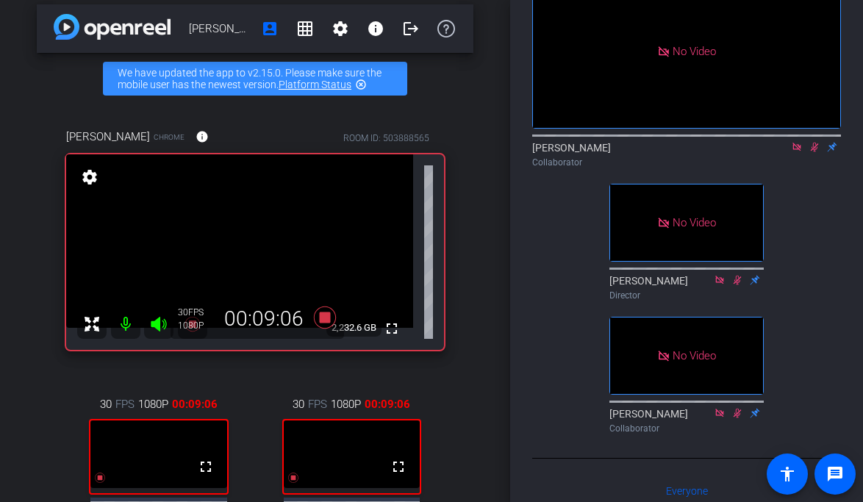
scroll to position [0, 0]
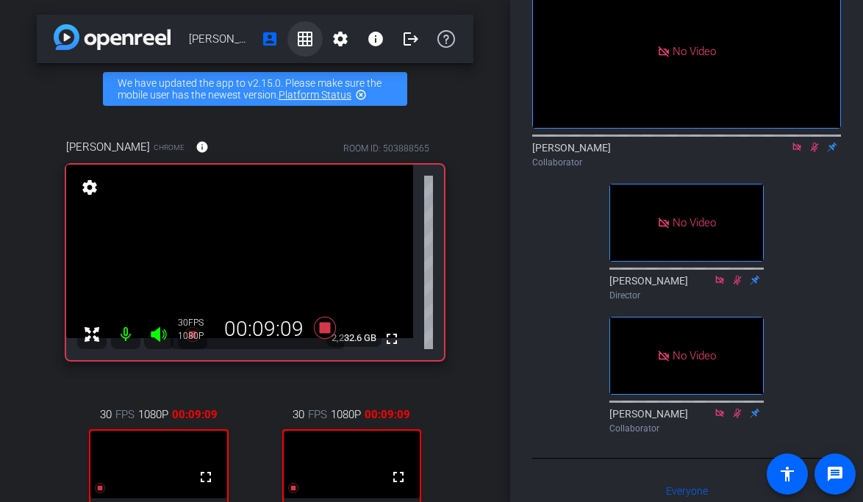
click at [304, 40] on mat-icon "grid_on" at bounding box center [305, 39] width 18 height 18
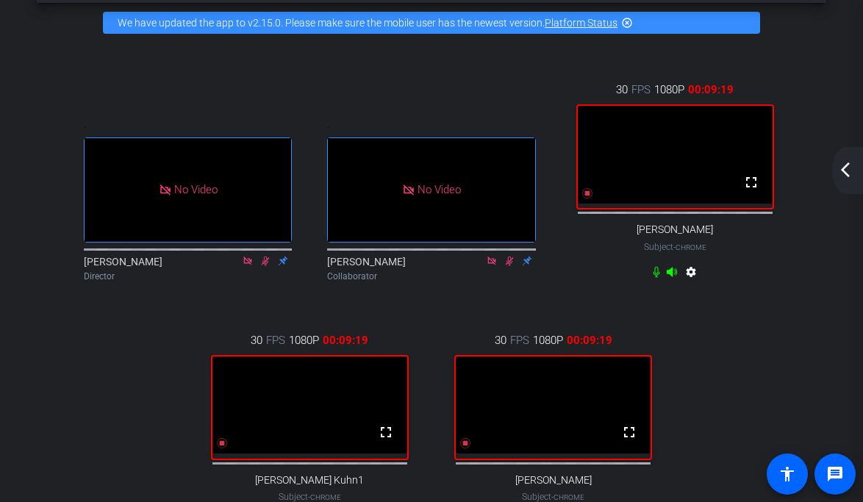
scroll to position [27, 0]
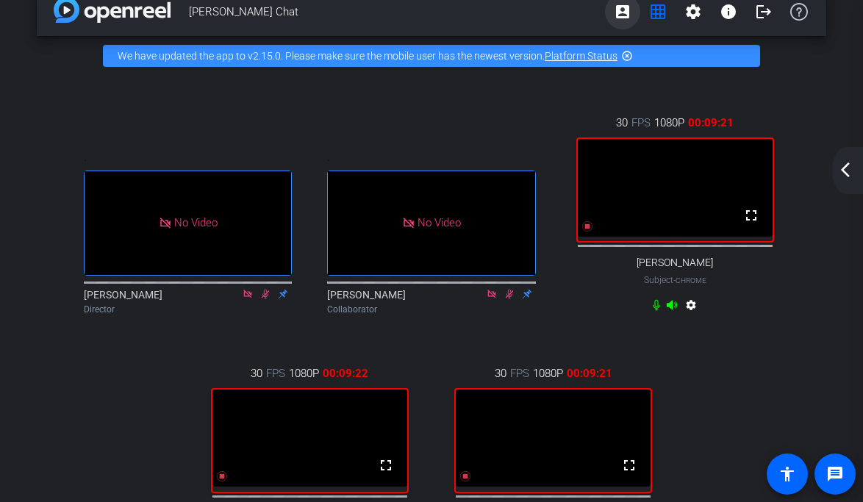
click at [623, 7] on mat-icon "account_box" at bounding box center [623, 12] width 18 height 18
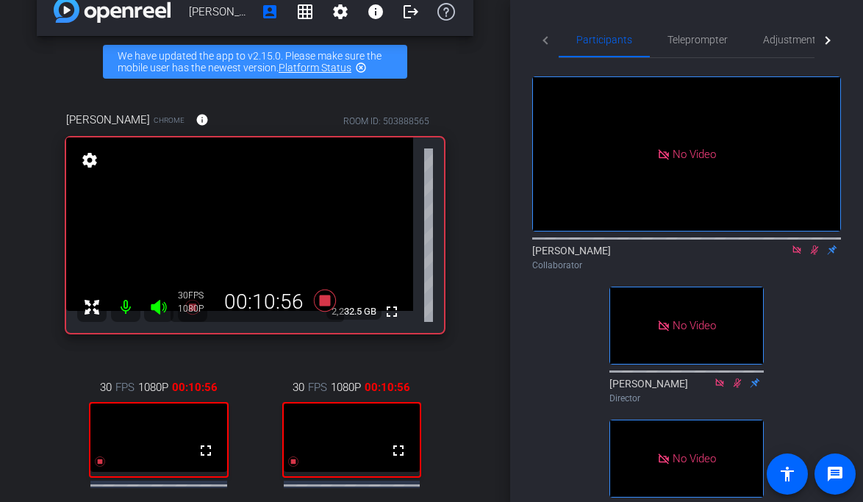
click at [814, 255] on icon at bounding box center [815, 250] width 8 height 10
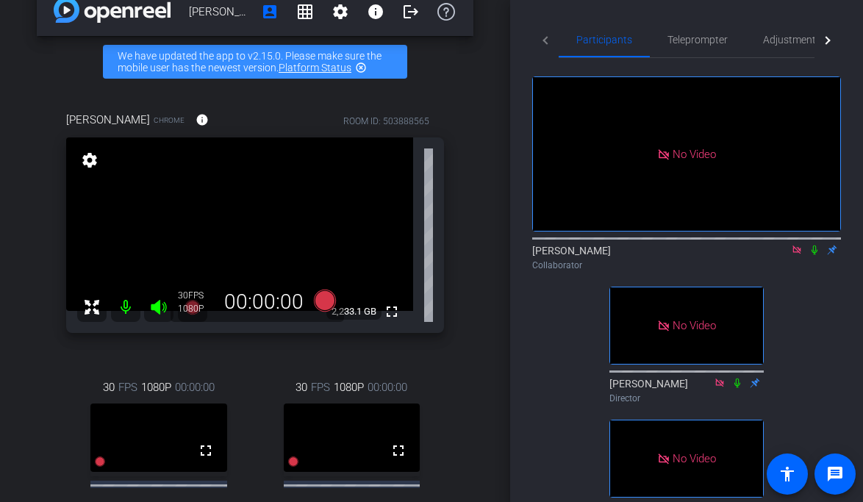
click at [817, 255] on icon at bounding box center [815, 250] width 12 height 10
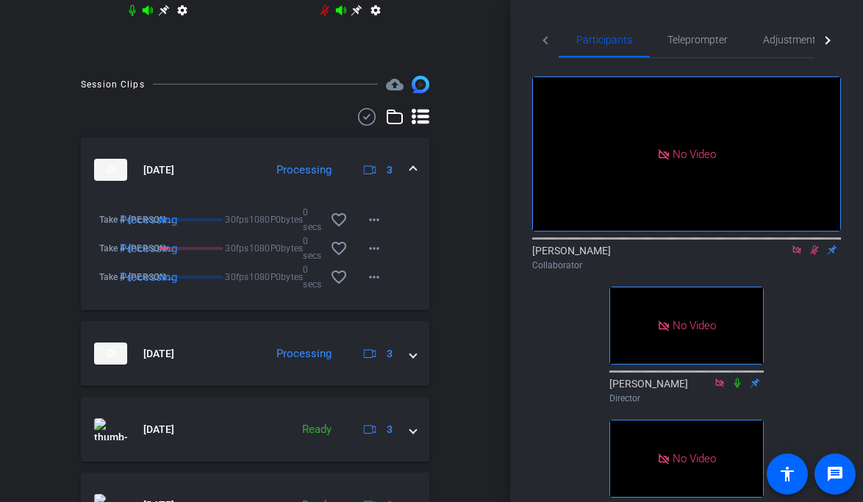
scroll to position [654, 0]
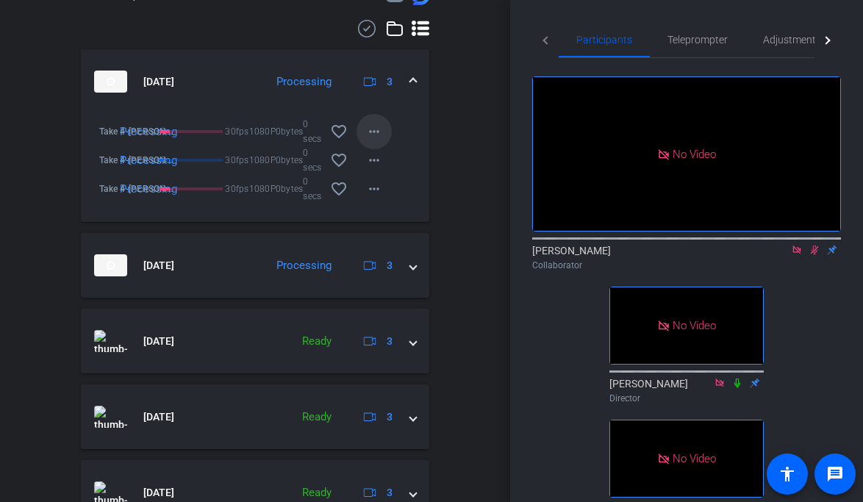
click at [380, 137] on mat-icon "more_horiz" at bounding box center [374, 132] width 18 height 18
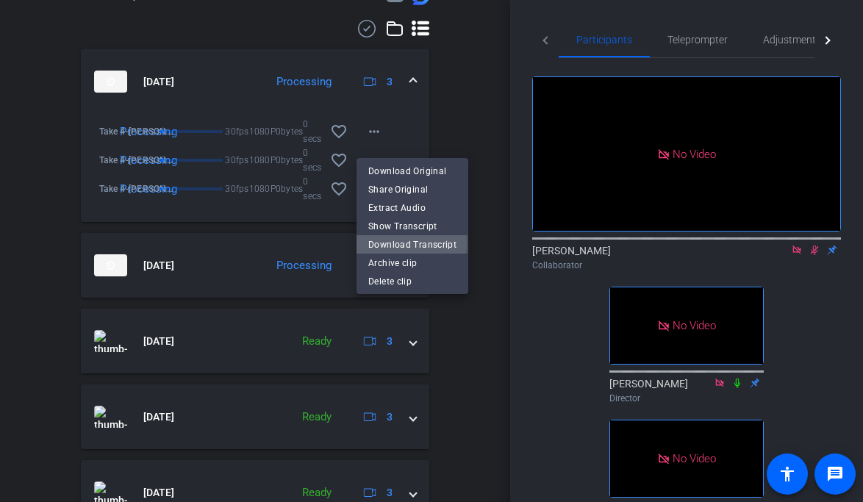
click at [396, 243] on span "Download Transcript" at bounding box center [412, 244] width 88 height 18
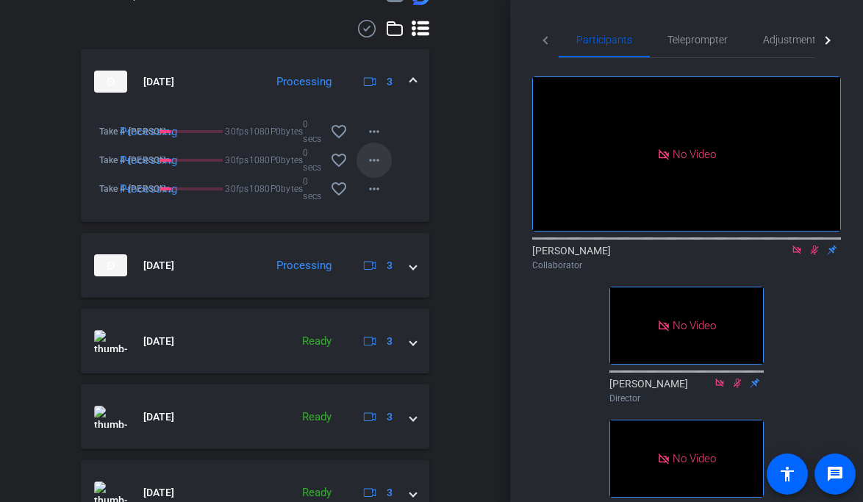
click at [379, 169] on mat-icon "more_horiz" at bounding box center [374, 160] width 18 height 18
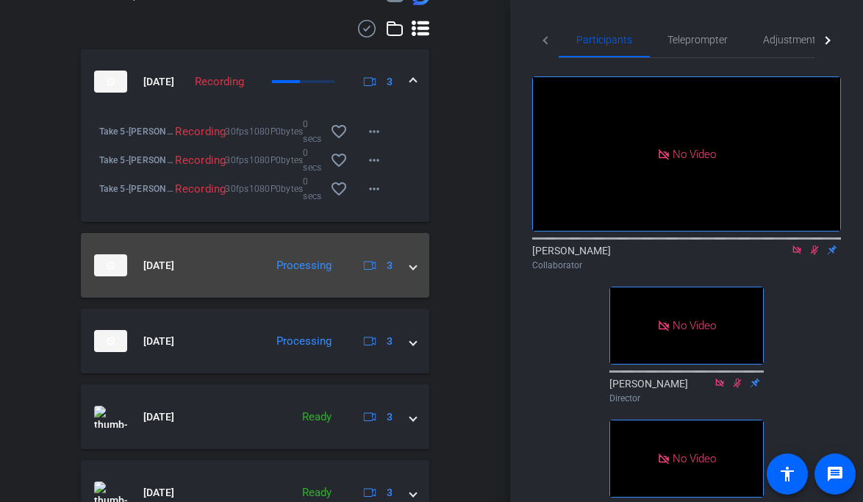
click at [416, 276] on mat-expansion-panel-header "[DATE] Processing 3" at bounding box center [255, 265] width 348 height 65
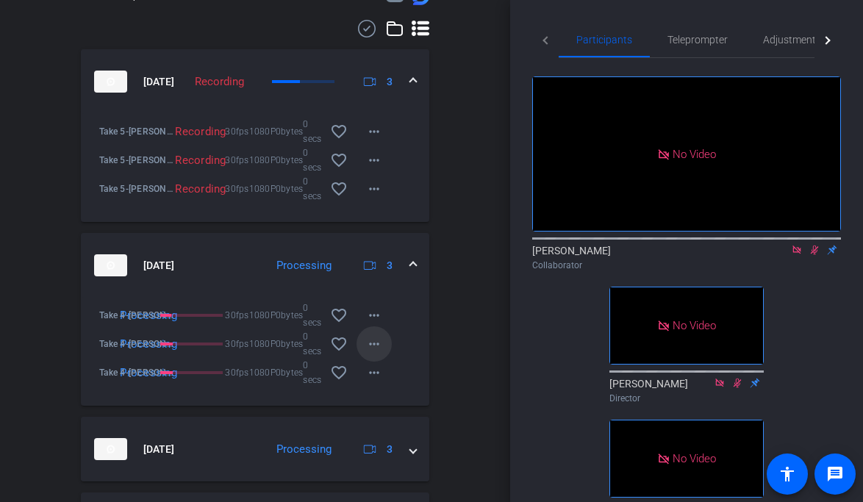
click at [374, 353] on mat-icon "more_horiz" at bounding box center [374, 344] width 18 height 18
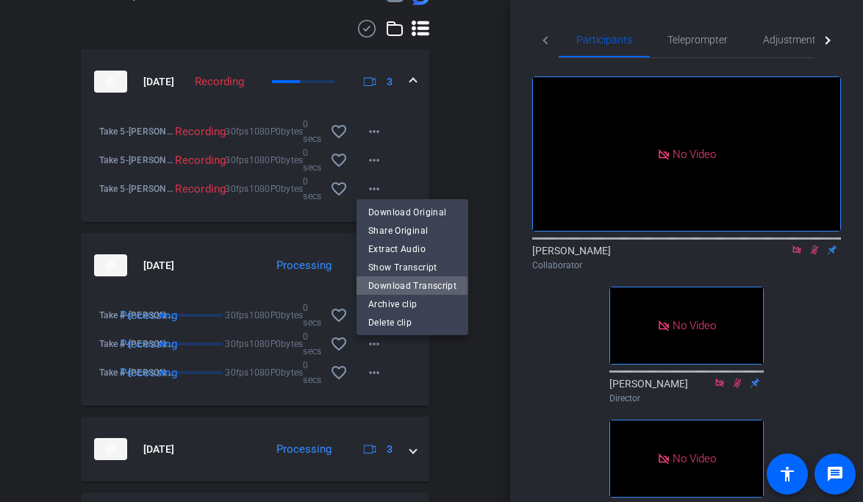
click at [389, 286] on span "Download Transcript" at bounding box center [412, 285] width 88 height 18
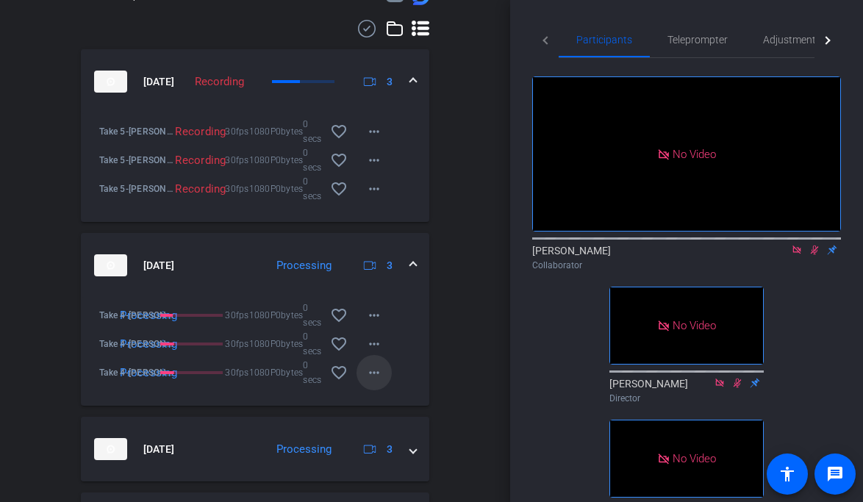
click at [377, 381] on mat-icon "more_horiz" at bounding box center [374, 373] width 18 height 18
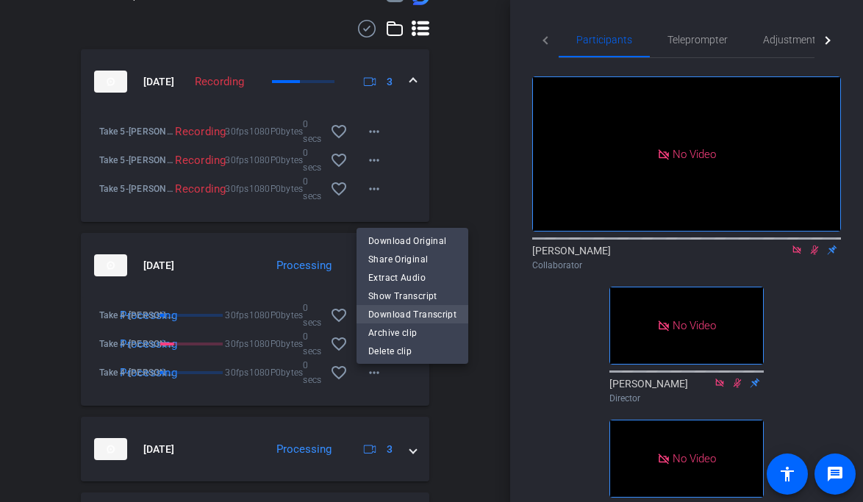
click at [397, 312] on span "Download Transcript" at bounding box center [412, 314] width 88 height 18
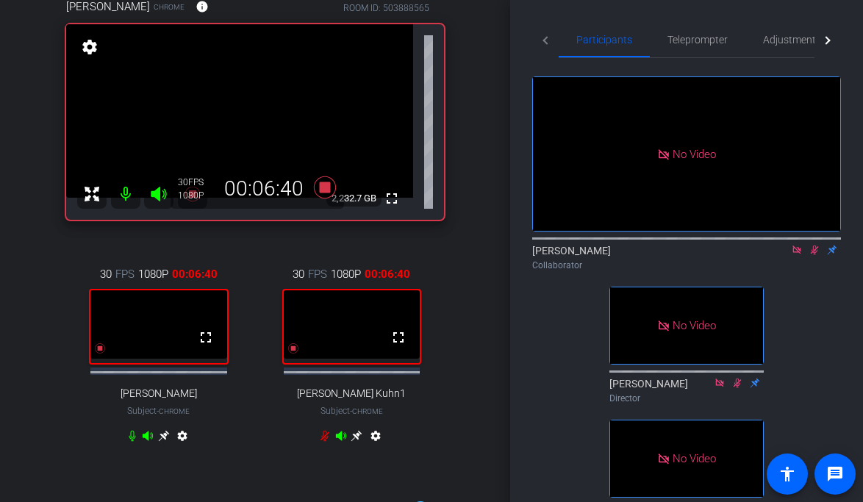
scroll to position [137, 0]
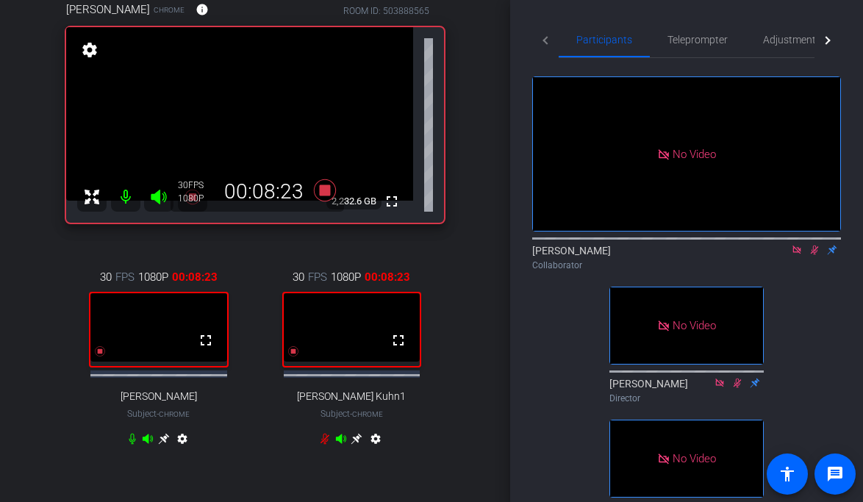
click at [820, 257] on mat-icon at bounding box center [815, 249] width 18 height 13
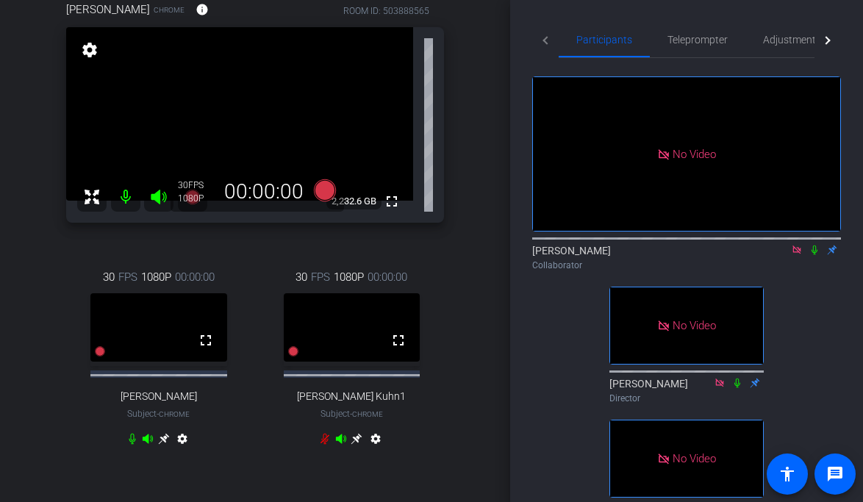
click at [814, 255] on icon at bounding box center [815, 250] width 12 height 10
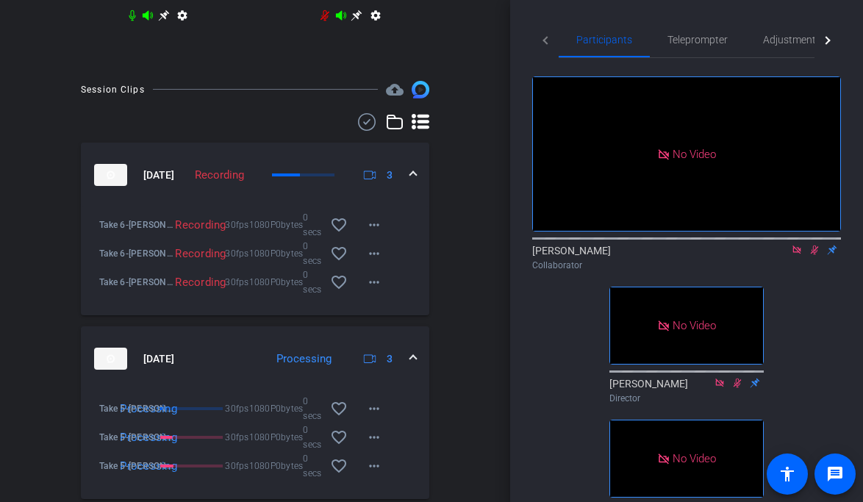
scroll to position [587, 0]
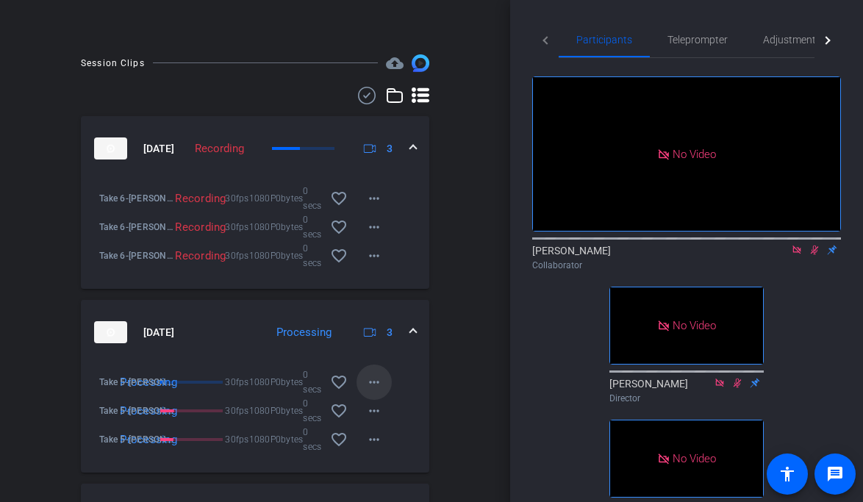
click at [380, 386] on mat-icon "more_horiz" at bounding box center [374, 382] width 18 height 18
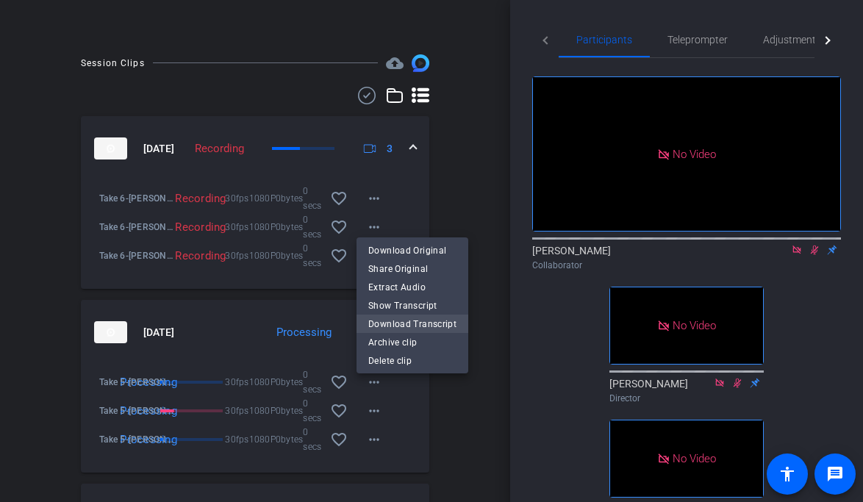
click at [395, 329] on span "Download Transcript" at bounding box center [412, 324] width 88 height 18
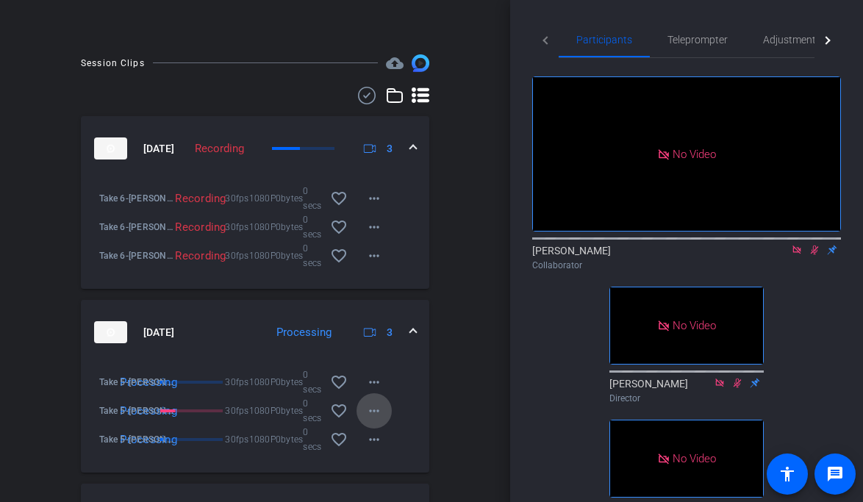
click at [376, 415] on mat-icon "more_horiz" at bounding box center [374, 411] width 18 height 18
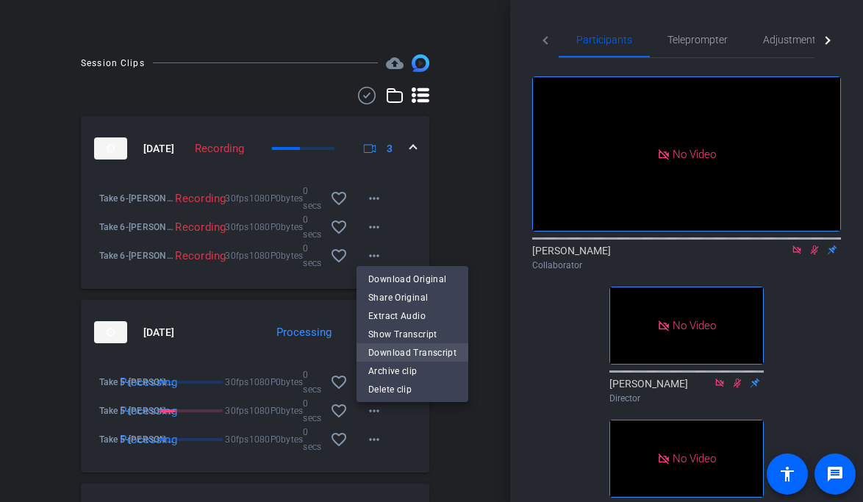
click at [397, 353] on span "Download Transcript" at bounding box center [412, 352] width 88 height 18
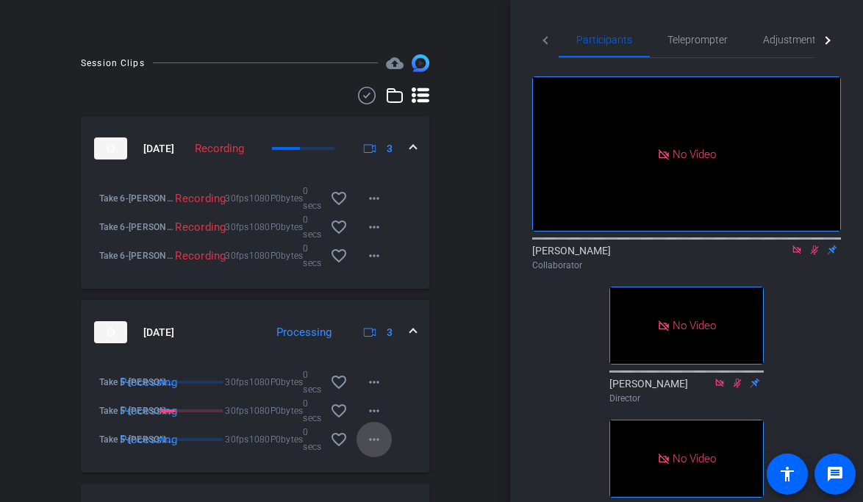
click at [378, 447] on mat-icon "more_horiz" at bounding box center [374, 440] width 18 height 18
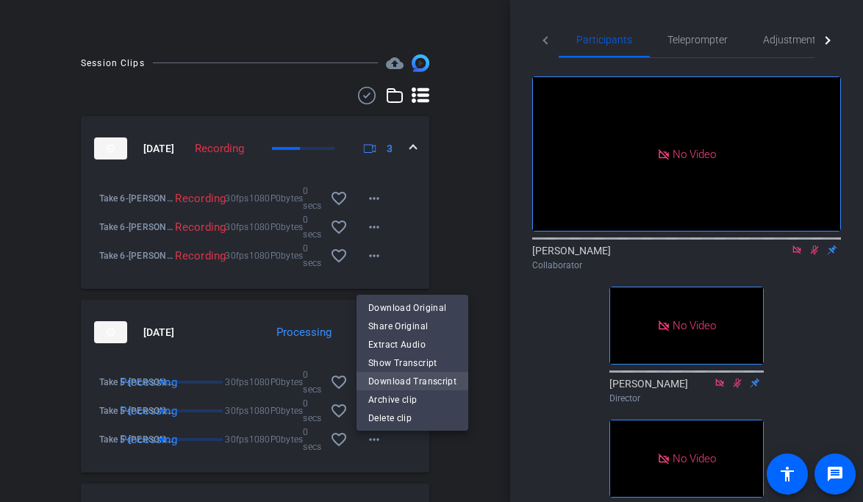
click at [397, 384] on span "Download Transcript" at bounding box center [412, 381] width 88 height 18
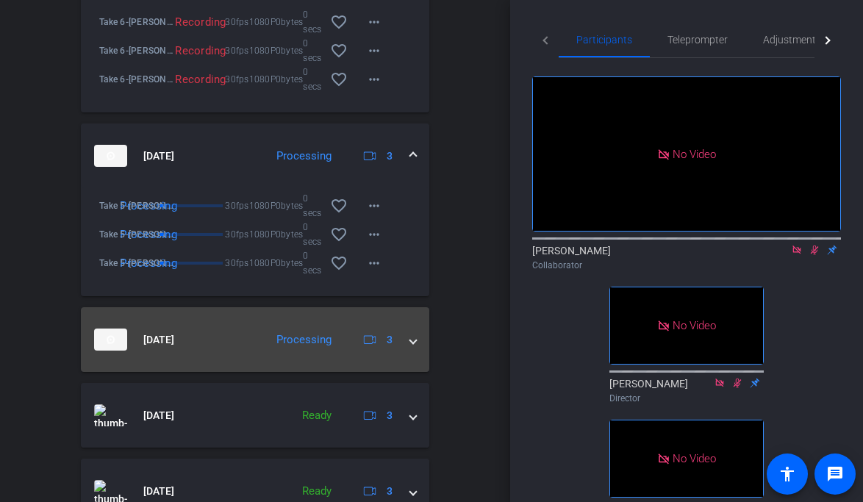
scroll to position [772, 0]
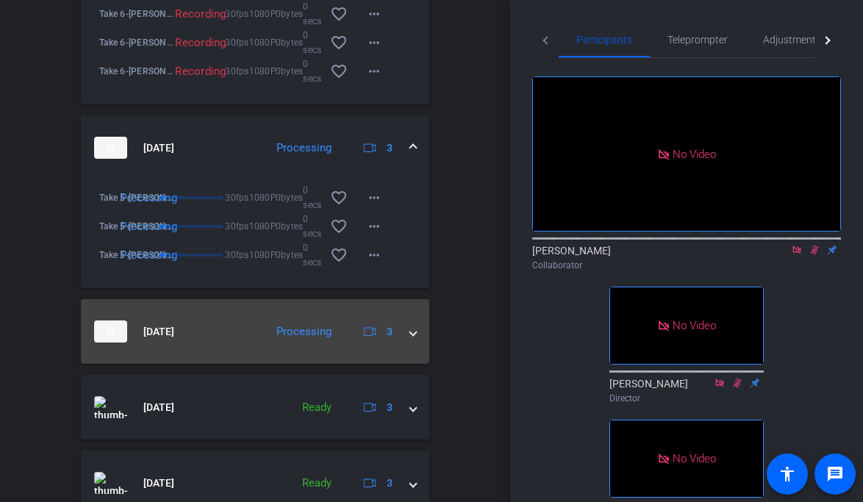
click at [414, 340] on span at bounding box center [413, 331] width 6 height 15
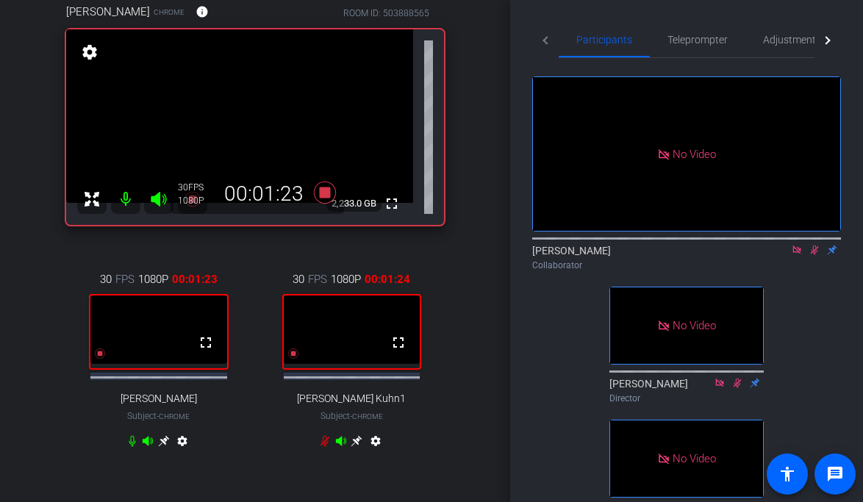
scroll to position [130, 0]
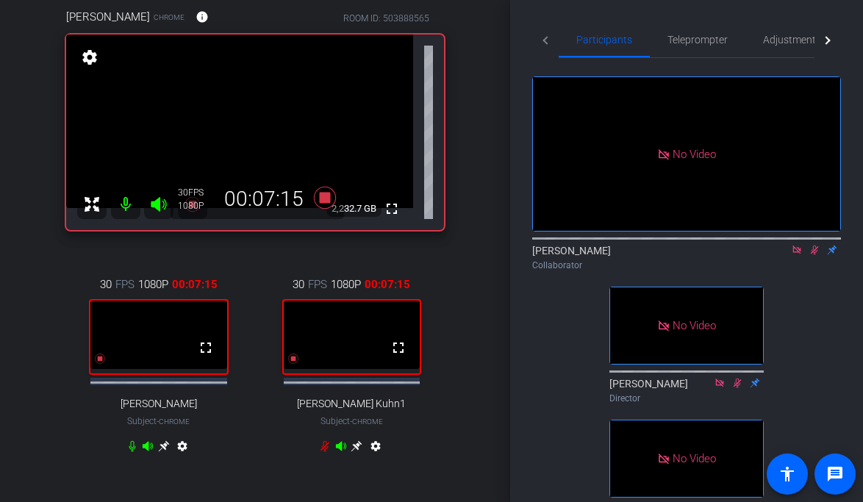
click at [813, 255] on icon at bounding box center [815, 250] width 8 height 10
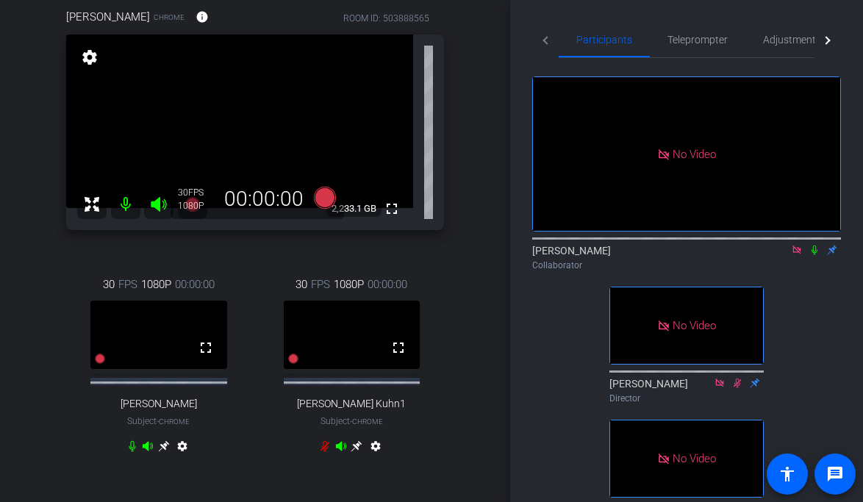
click at [814, 255] on icon at bounding box center [815, 250] width 12 height 10
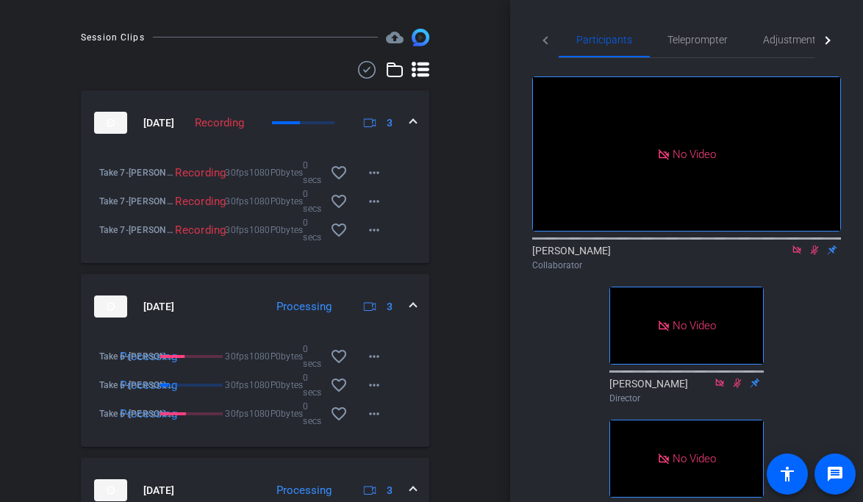
scroll to position [625, 0]
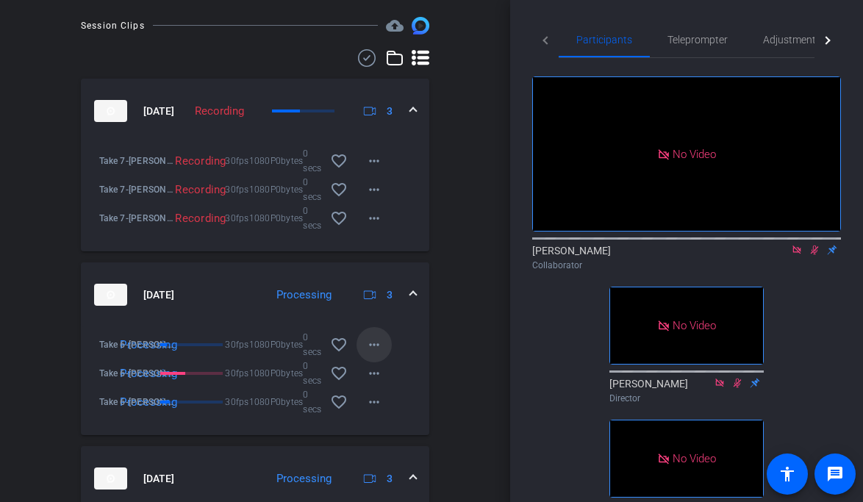
click at [379, 351] on mat-icon "more_horiz" at bounding box center [374, 345] width 18 height 18
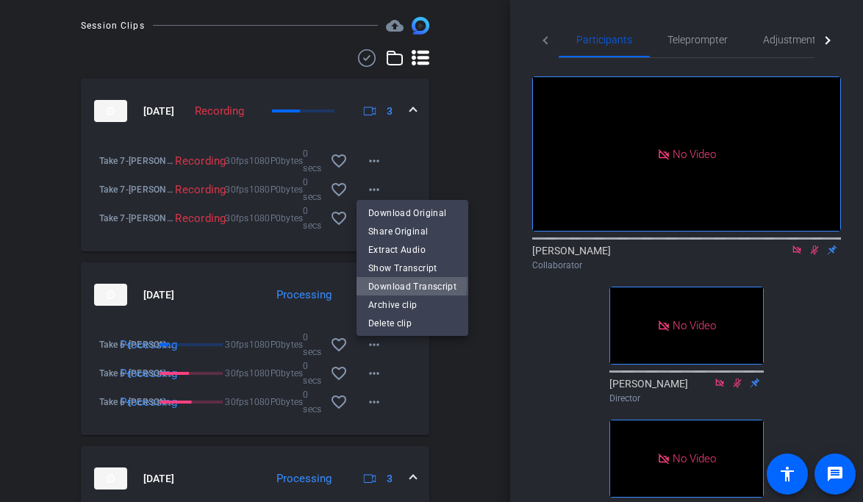
click at [400, 284] on span "Download Transcript" at bounding box center [412, 286] width 88 height 18
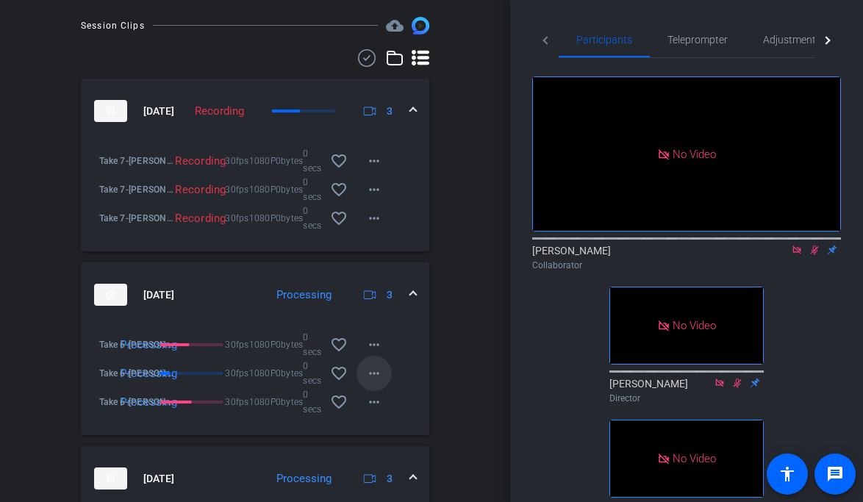
click at [374, 373] on mat-icon "more_horiz" at bounding box center [374, 374] width 18 height 18
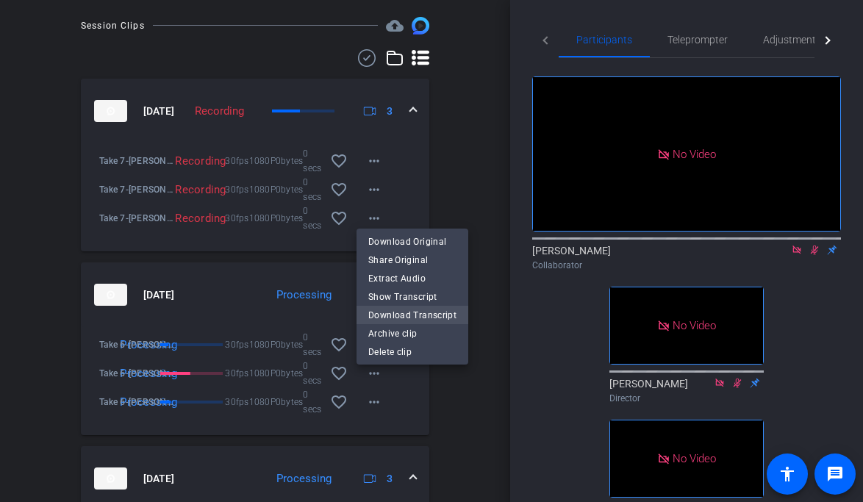
click at [395, 315] on span "Download Transcript" at bounding box center [412, 315] width 88 height 18
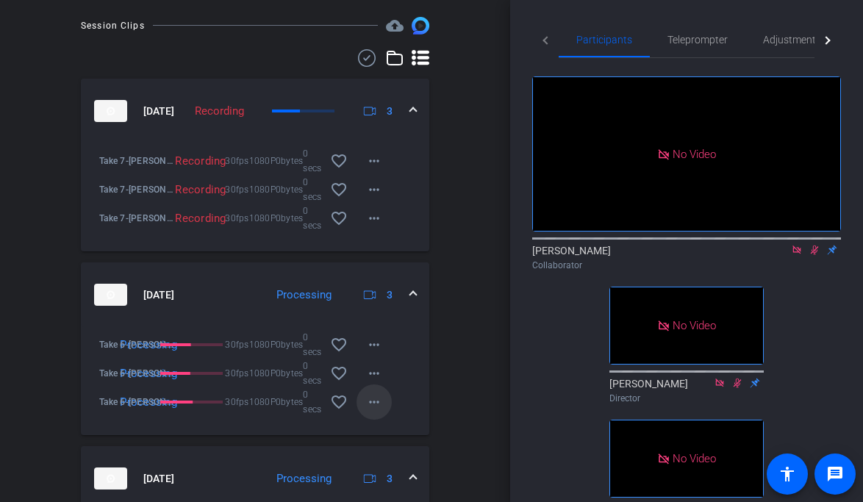
click at [379, 411] on mat-icon "more_horiz" at bounding box center [374, 402] width 18 height 18
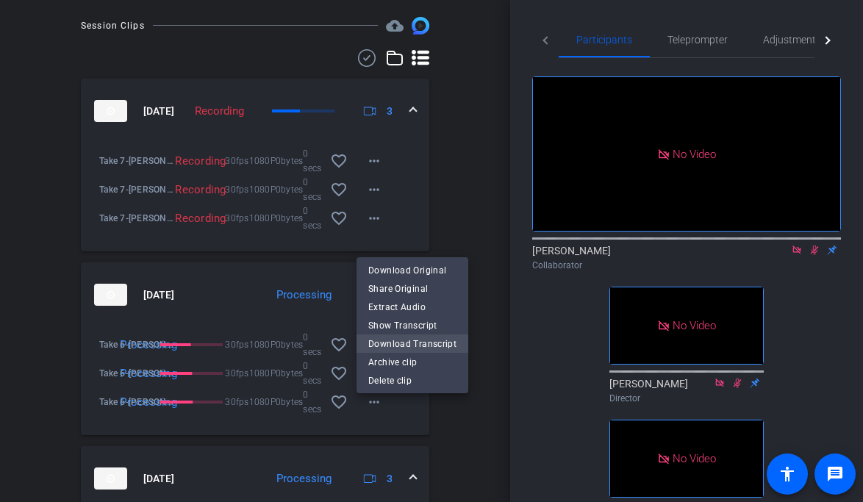
click at [395, 342] on span "Download Transcript" at bounding box center [412, 343] width 88 height 18
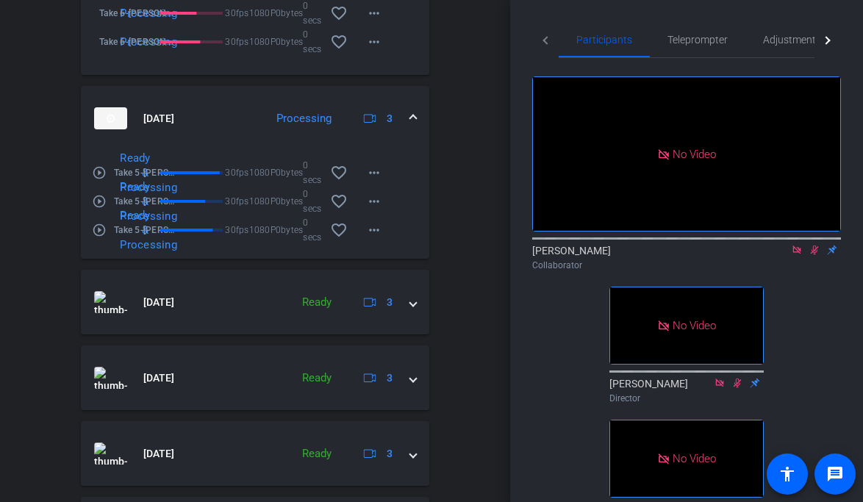
scroll to position [1018, 0]
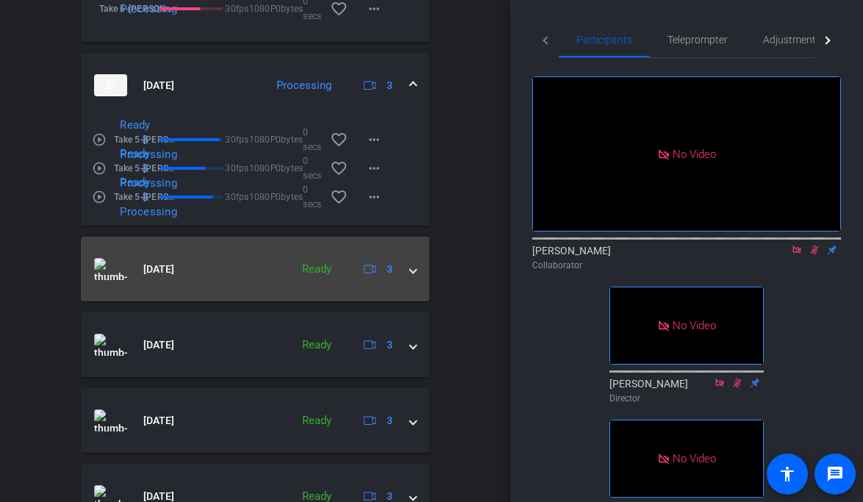
click at [414, 286] on mat-expansion-panel-header "[DATE] Ready 3" at bounding box center [255, 269] width 348 height 65
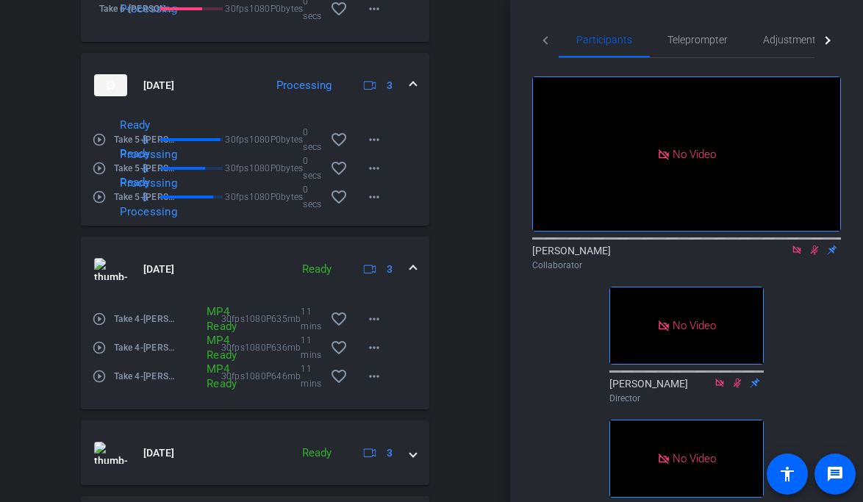
click at [412, 273] on span at bounding box center [413, 269] width 6 height 15
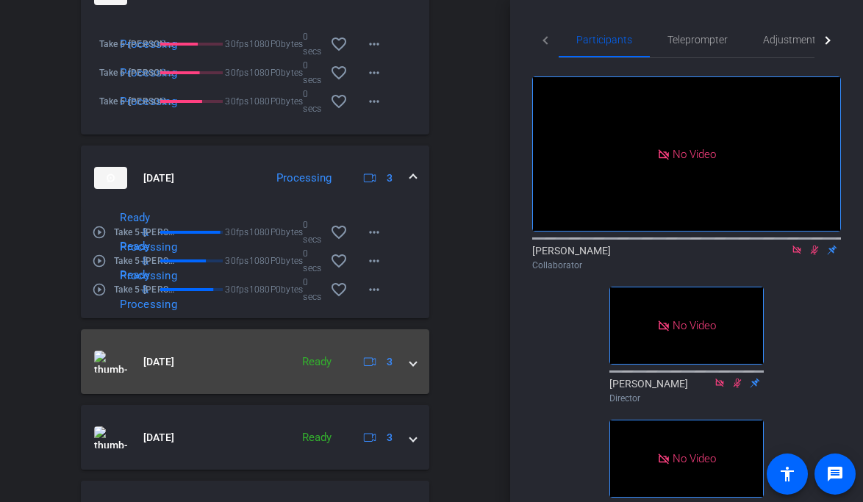
scroll to position [849, 0]
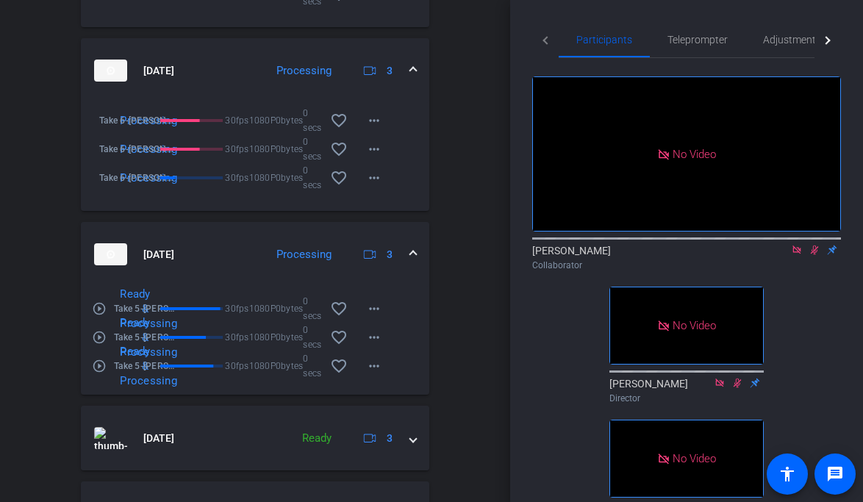
click at [412, 262] on span at bounding box center [413, 254] width 6 height 15
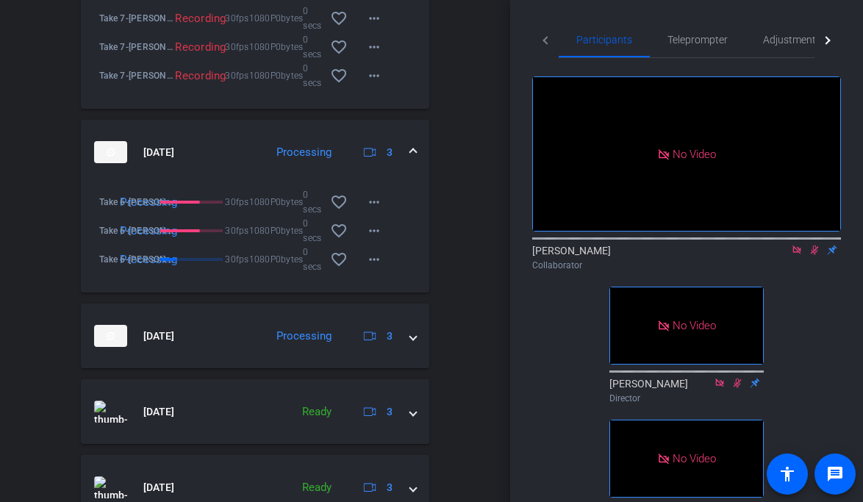
scroll to position [734, 0]
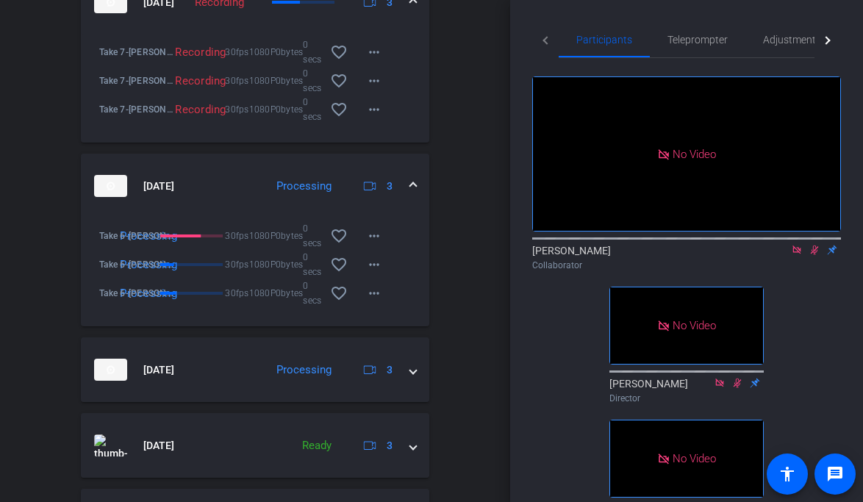
click at [411, 191] on span at bounding box center [413, 186] width 6 height 15
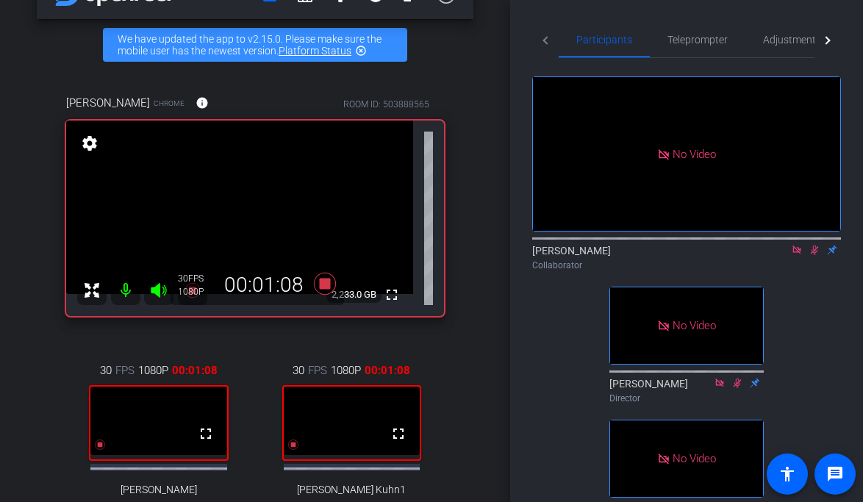
scroll to position [46, 0]
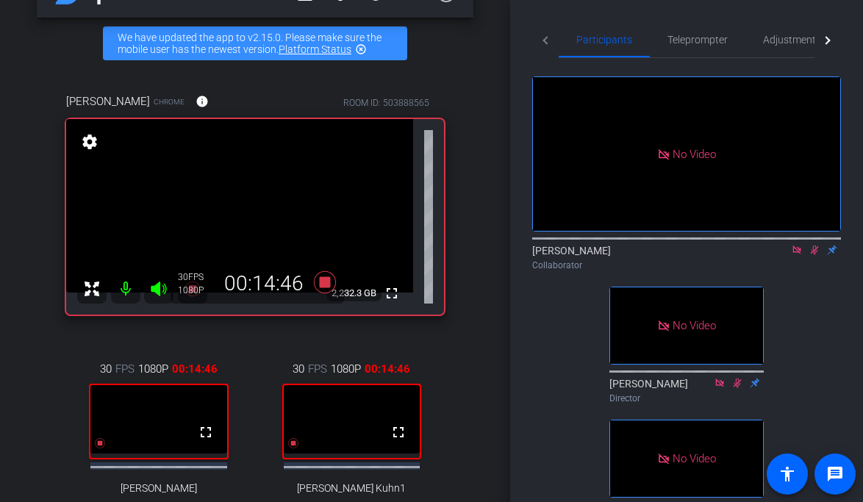
click at [816, 255] on icon at bounding box center [815, 250] width 8 height 10
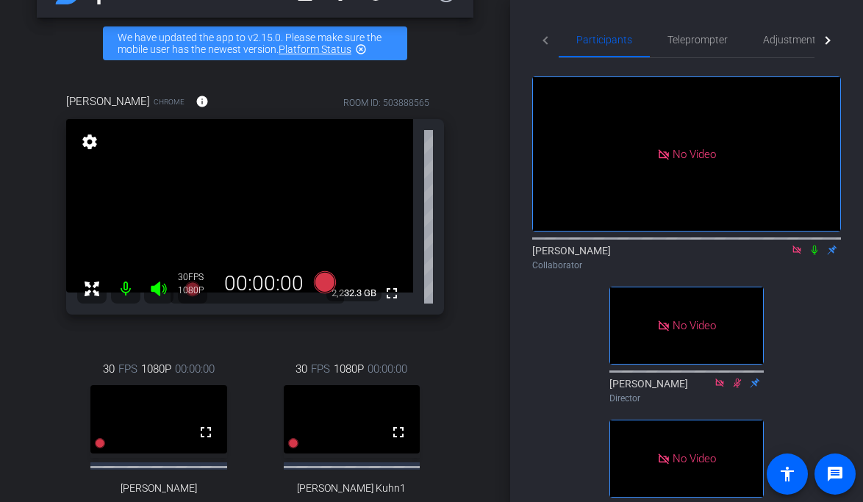
click at [798, 255] on icon at bounding box center [797, 250] width 12 height 10
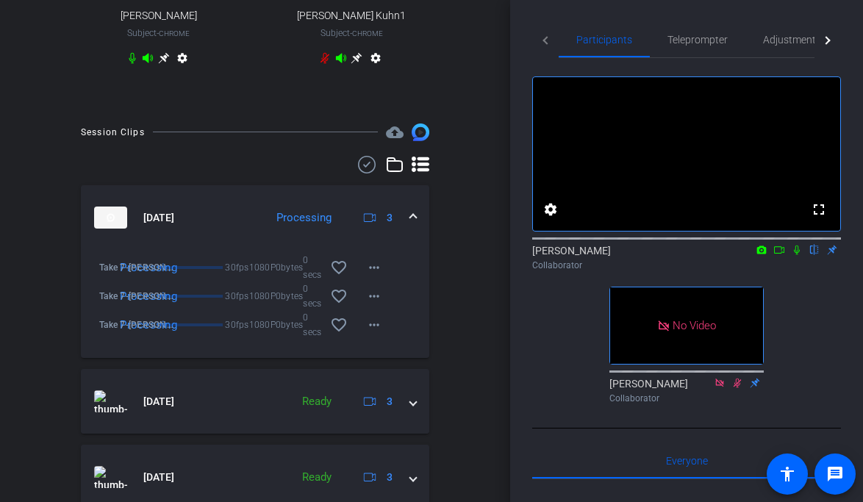
scroll to position [525, 0]
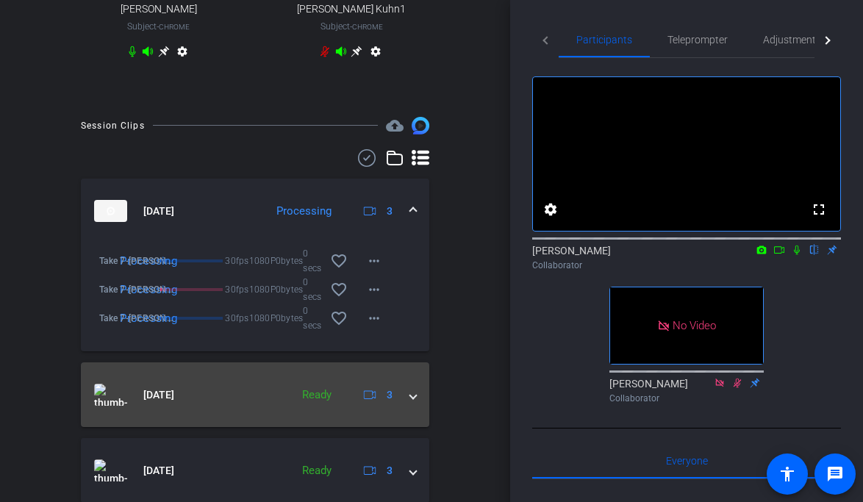
click at [414, 403] on span at bounding box center [413, 394] width 6 height 15
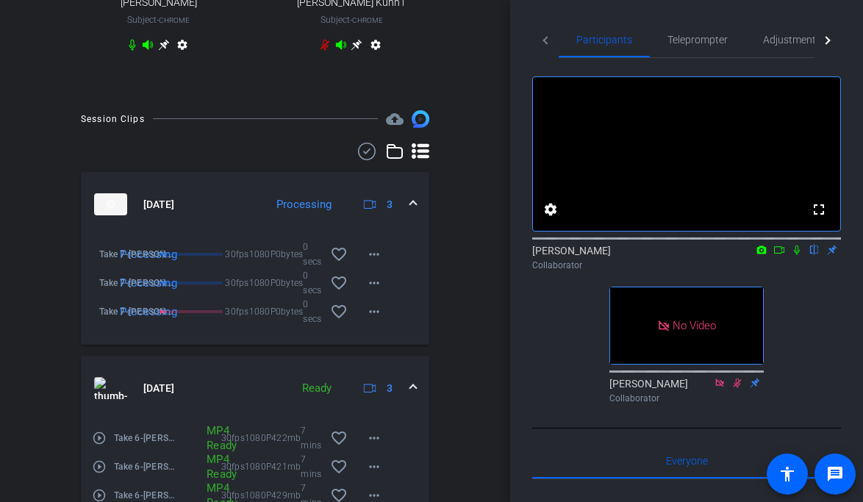
scroll to position [536, 0]
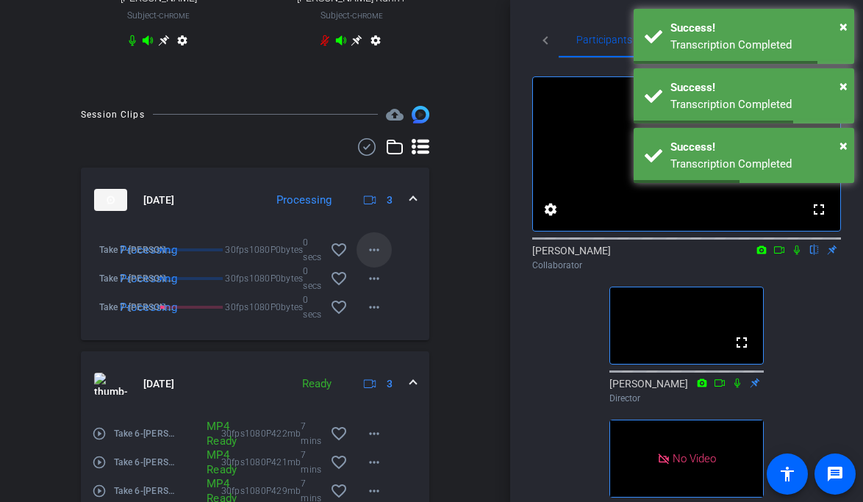
click at [383, 259] on mat-icon "more_horiz" at bounding box center [374, 250] width 18 height 18
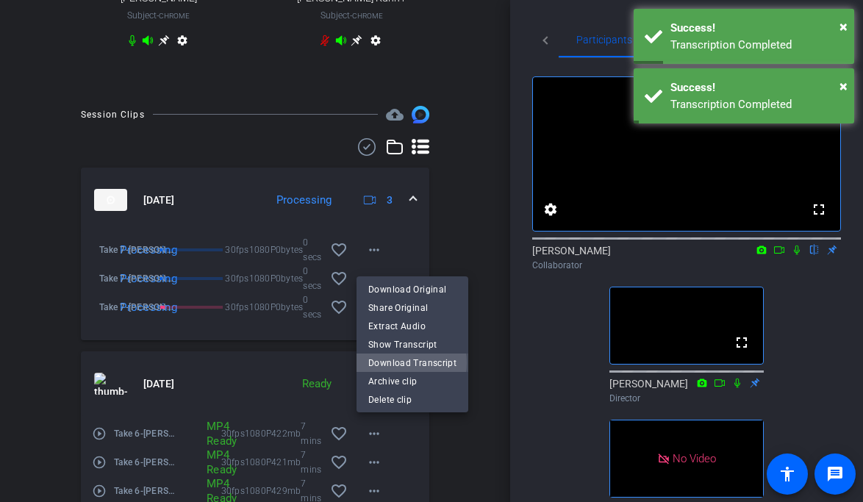
click at [400, 362] on span "Download Transcript" at bounding box center [412, 363] width 88 height 18
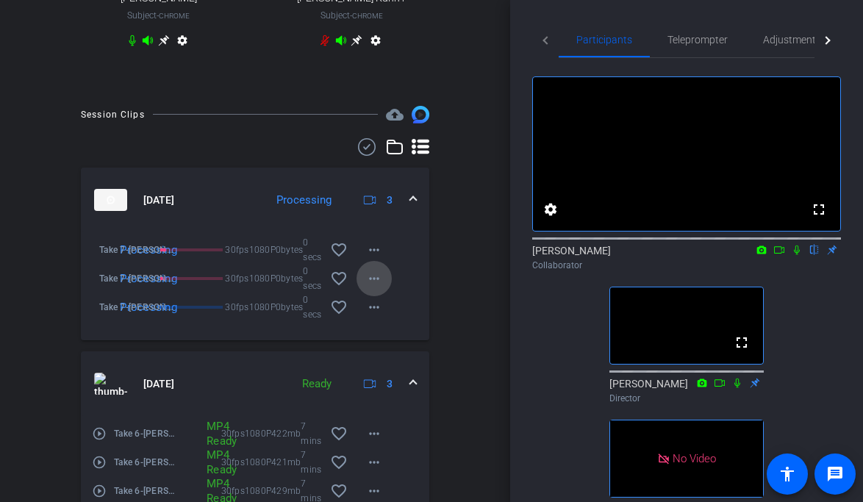
click at [380, 286] on mat-icon "more_horiz" at bounding box center [374, 279] width 18 height 18
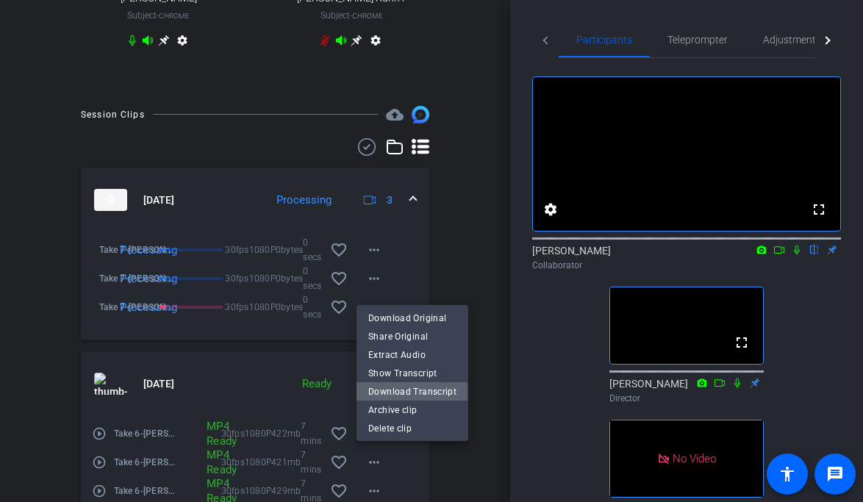
click at [404, 393] on span "Download Transcript" at bounding box center [412, 391] width 88 height 18
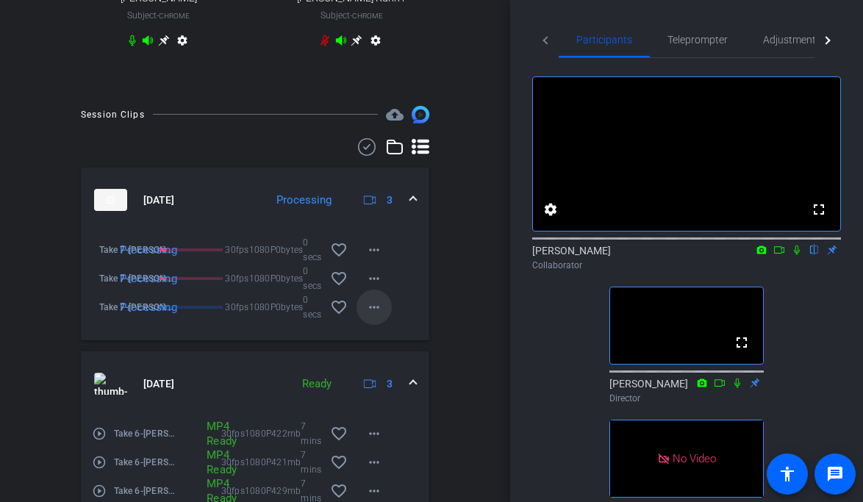
click at [376, 316] on mat-icon "more_horiz" at bounding box center [374, 307] width 18 height 18
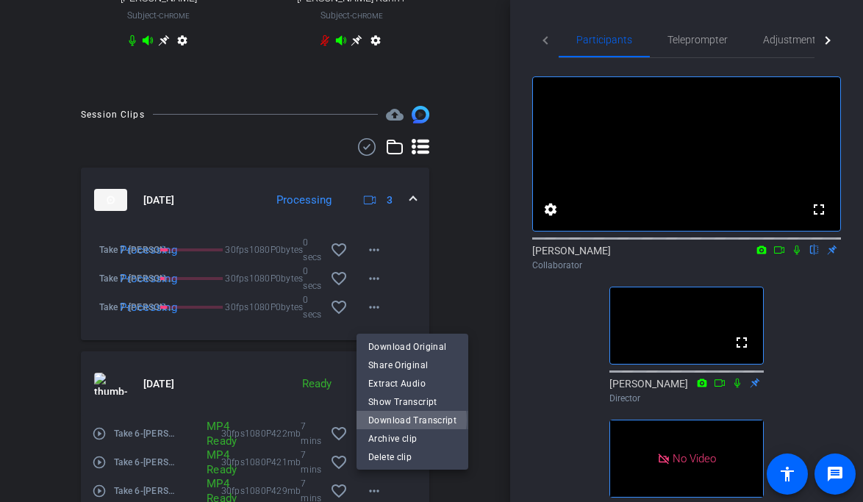
click at [409, 420] on span "Download Transcript" at bounding box center [412, 420] width 88 height 18
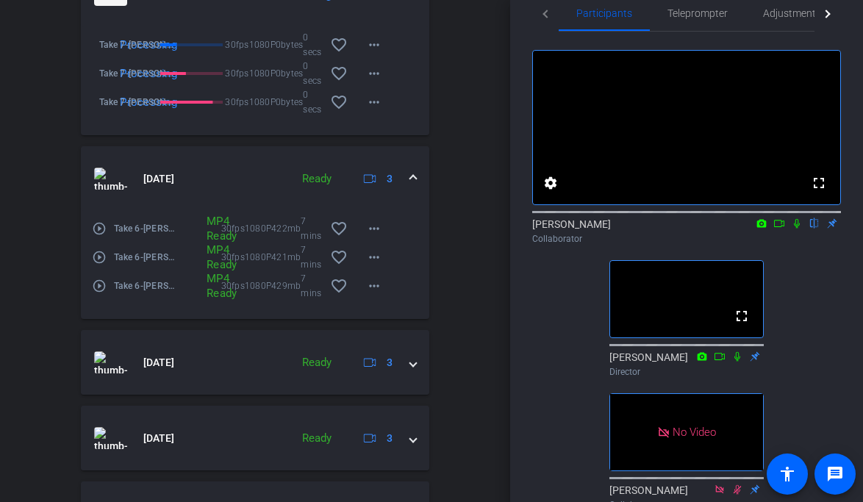
scroll to position [742, 0]
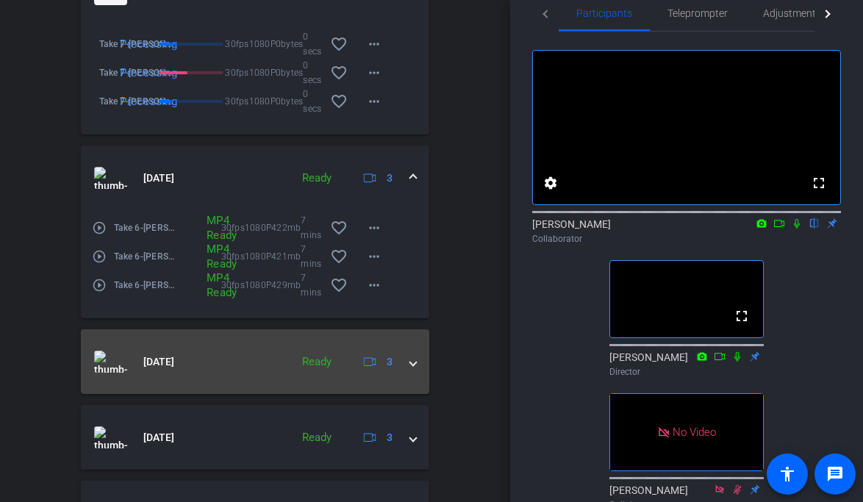
click at [411, 370] on span at bounding box center [413, 361] width 6 height 15
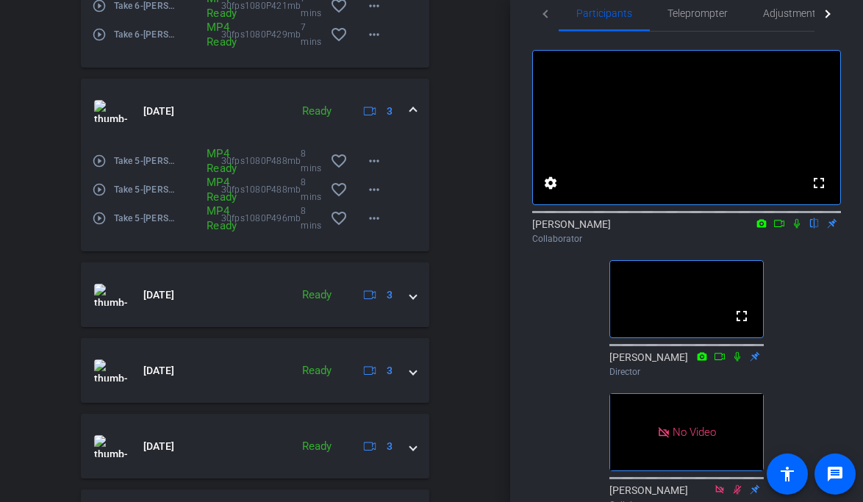
scroll to position [1012, 0]
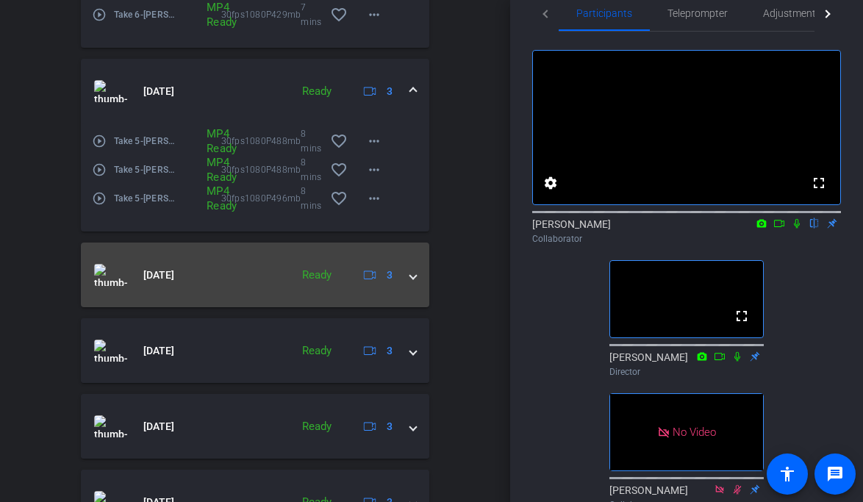
click at [409, 285] on div "[DATE] Ready 3" at bounding box center [252, 275] width 316 height 22
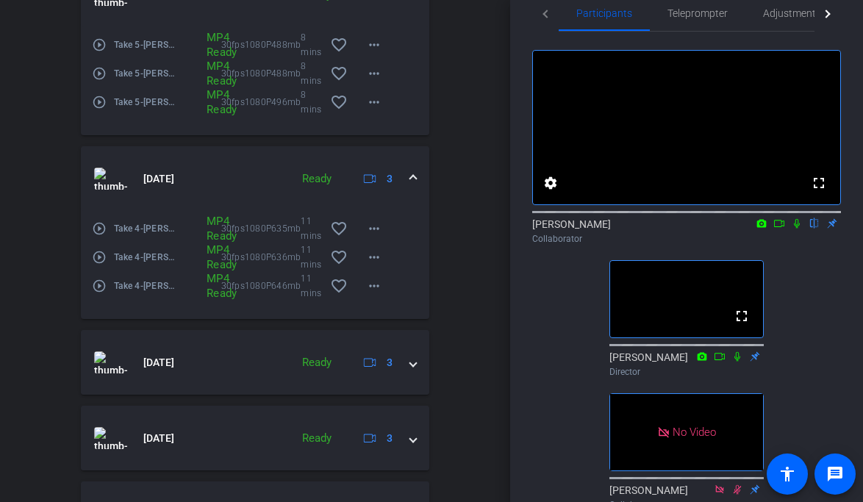
scroll to position [1156, 0]
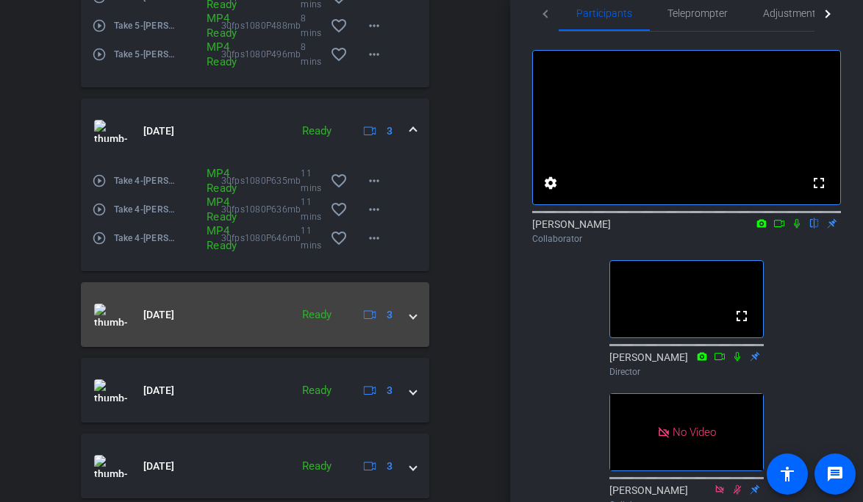
click at [412, 323] on span at bounding box center [413, 314] width 6 height 15
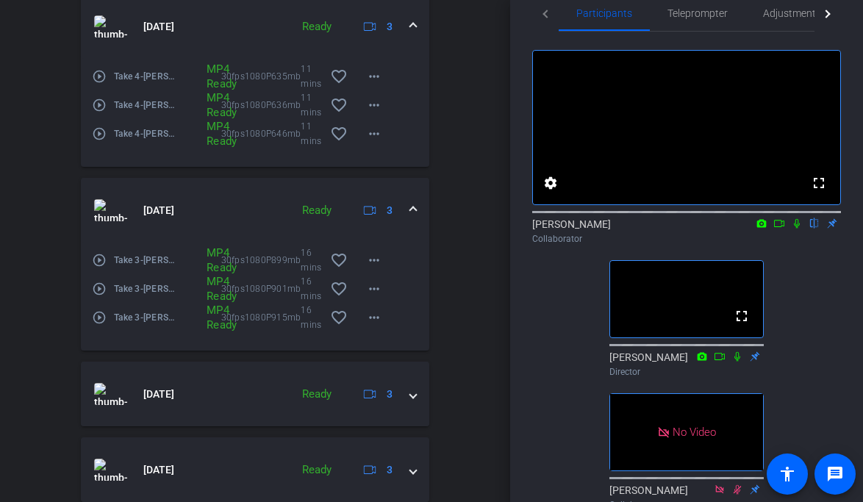
scroll to position [1308, 0]
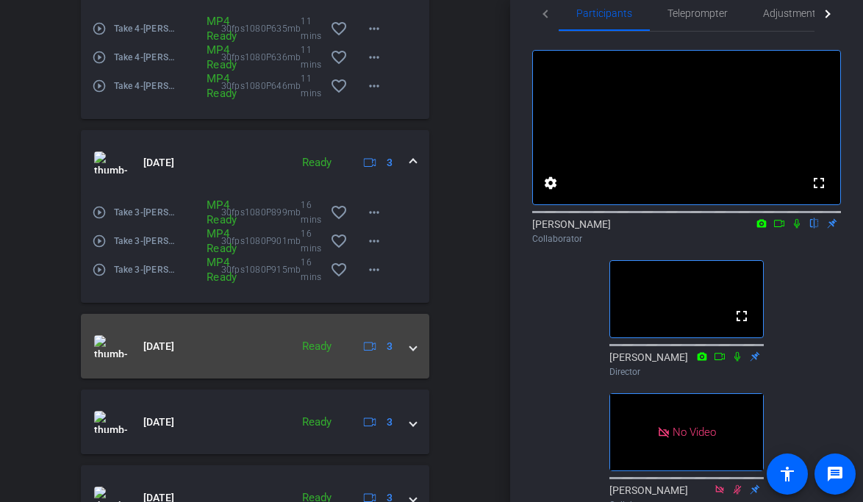
click at [411, 354] on span at bounding box center [413, 346] width 6 height 15
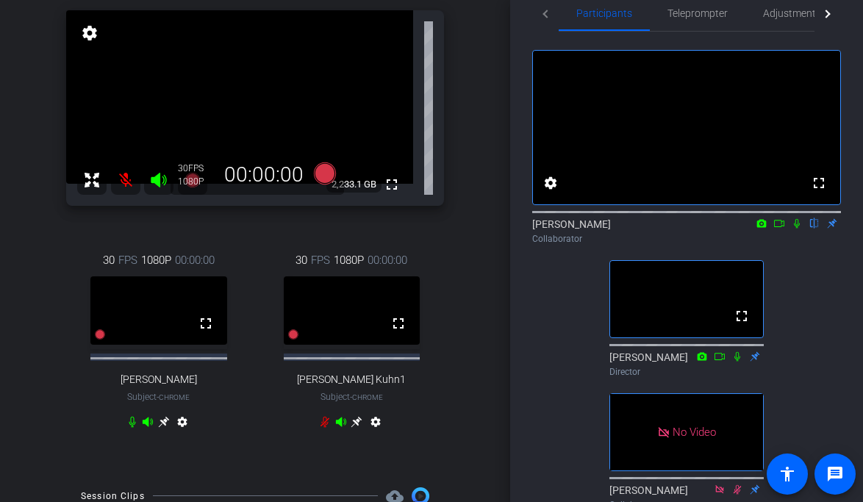
scroll to position [142, 0]
